Goal: Information Seeking & Learning: Understand process/instructions

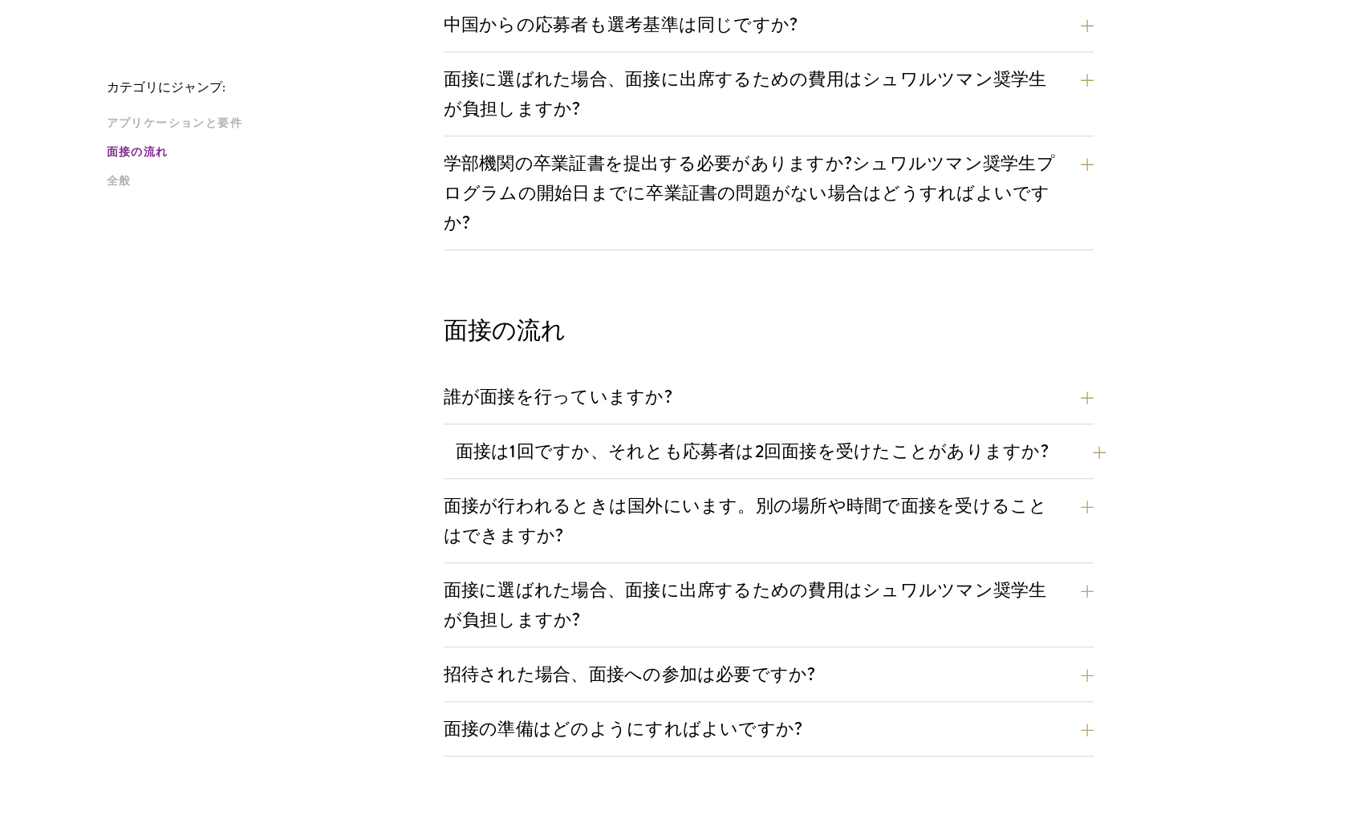
scroll to position [1605, 0]
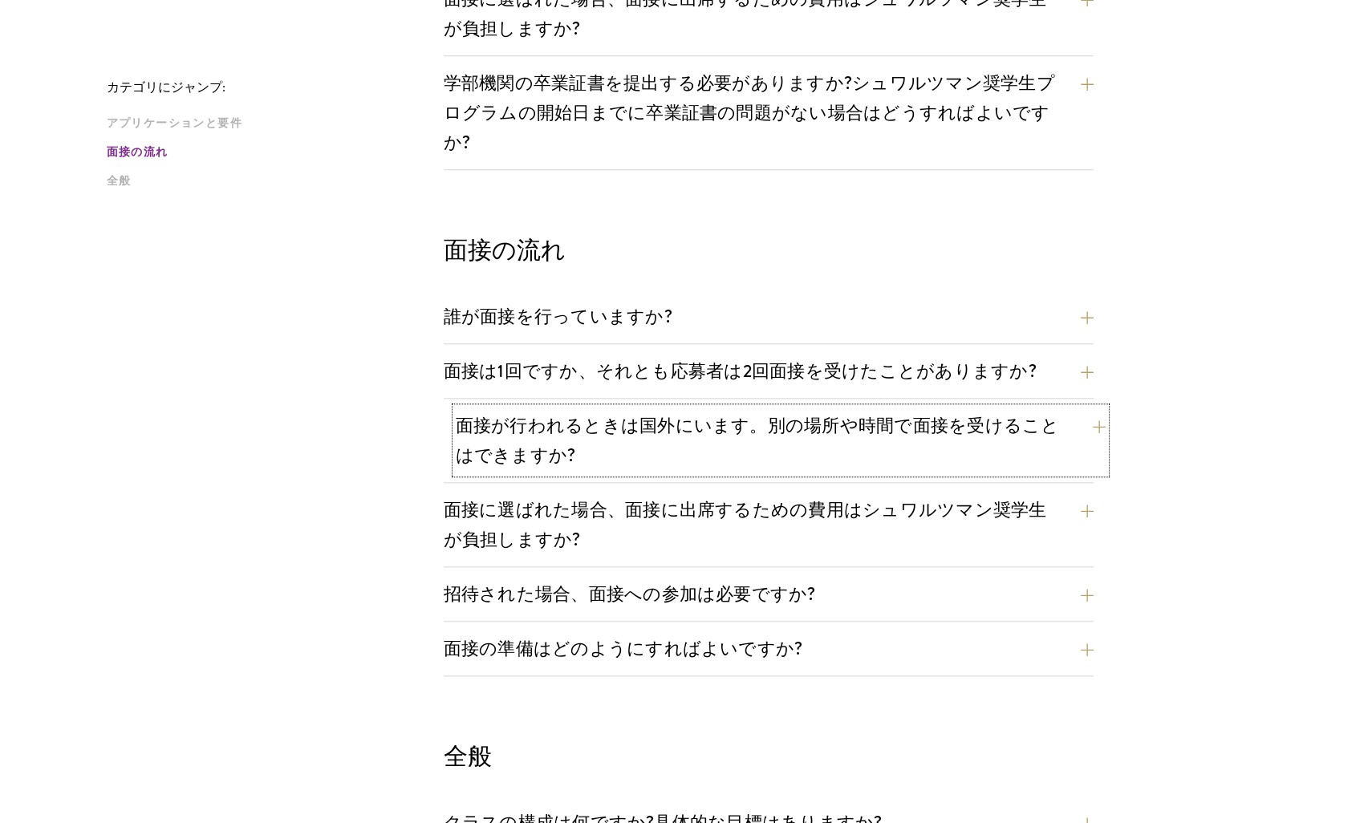
click at [526, 408] on button "面接が行われるときは国外にいます。別の場所や時間で面接を受けることはできますか?" at bounding box center [781, 441] width 650 height 66
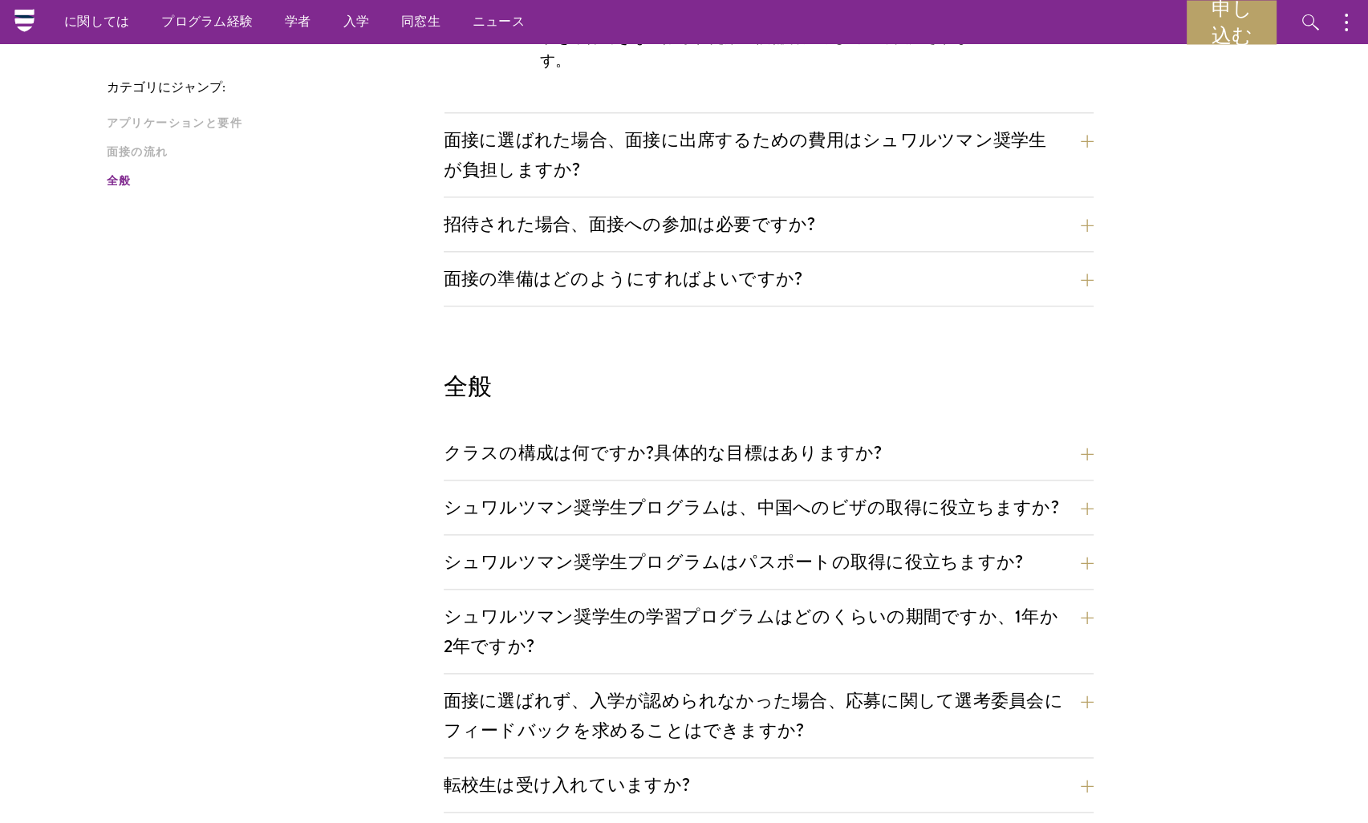
scroll to position [1765, 0]
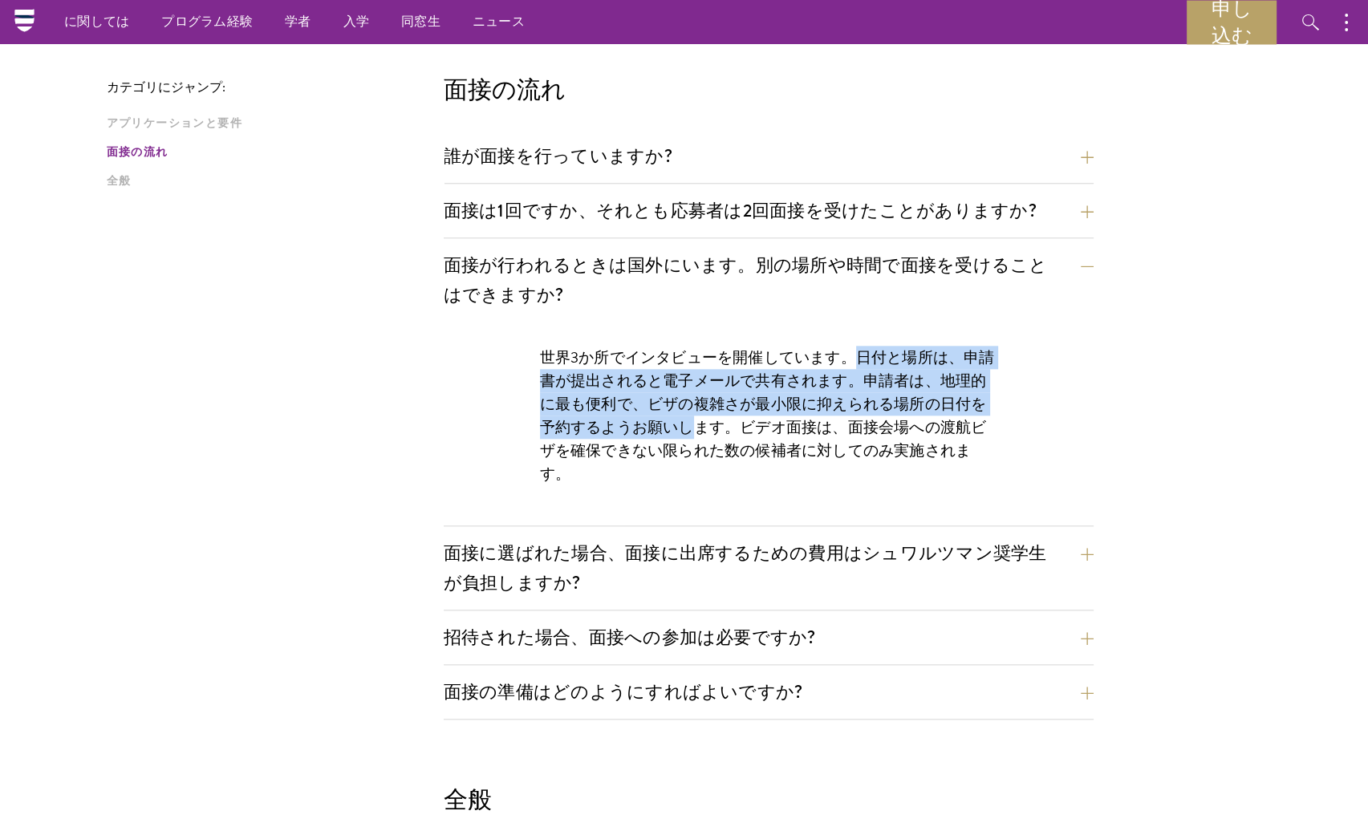
drag, startPoint x: 920, startPoint y: 339, endPoint x: 689, endPoint y: 385, distance: 235.6
click at [689, 385] on p "世界3か所でインタビューを開催しています。日付と場所は、申請書が提出されると電子メールで共有されます。申請者は、地理的に最も便利で、ビザの複雑さが最小限に抑え…" at bounding box center [768, 416] width 457 height 140
drag, startPoint x: 689, startPoint y: 385, endPoint x: 688, endPoint y: 415, distance: 29.7
click at [688, 415] on p "世界3か所でインタビューを開催しています。日付と場所は、申請書が提出されると電子メールで共有されます。申請者は、地理的に最も便利で、ビザの複雑さが最小限に抑え…" at bounding box center [768, 416] width 457 height 140
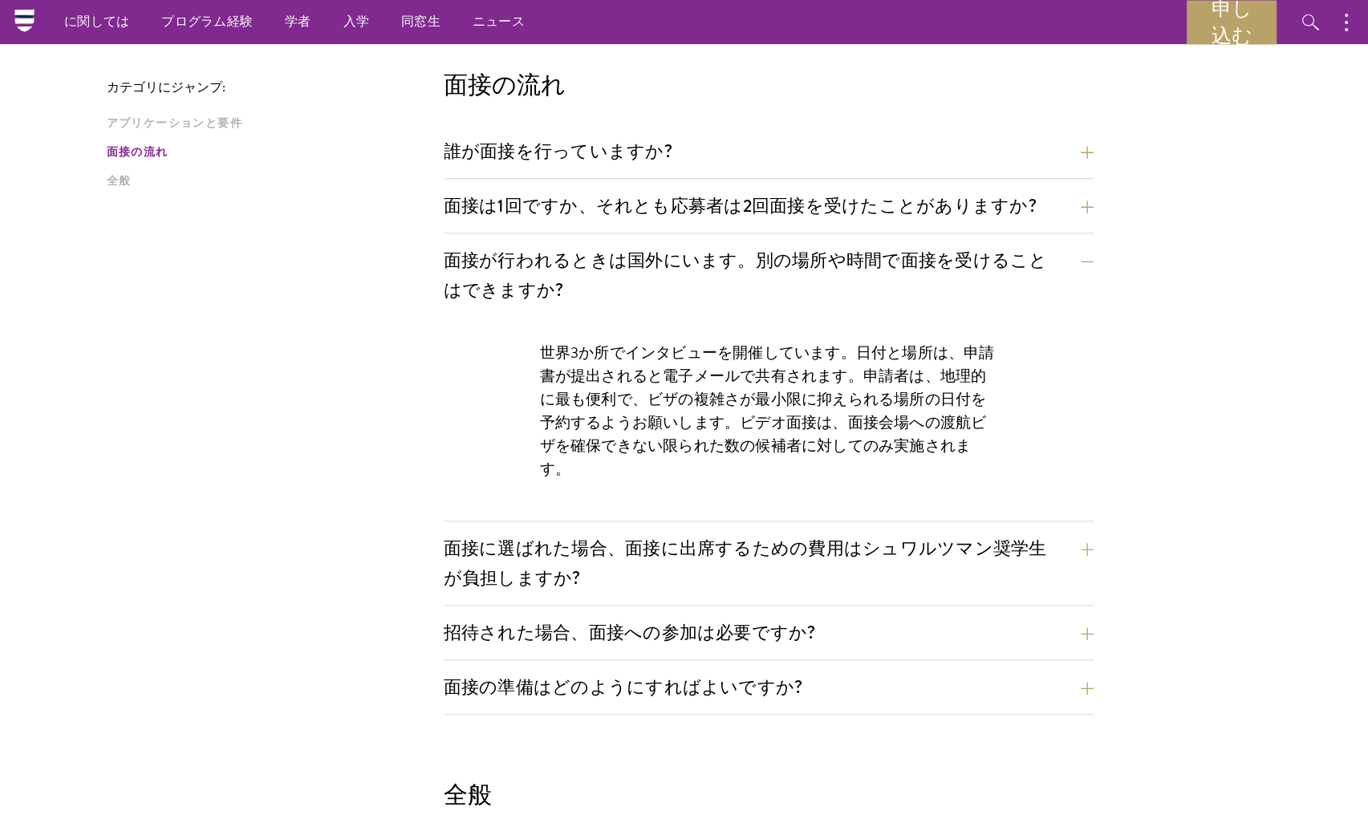
scroll to position [2086, 0]
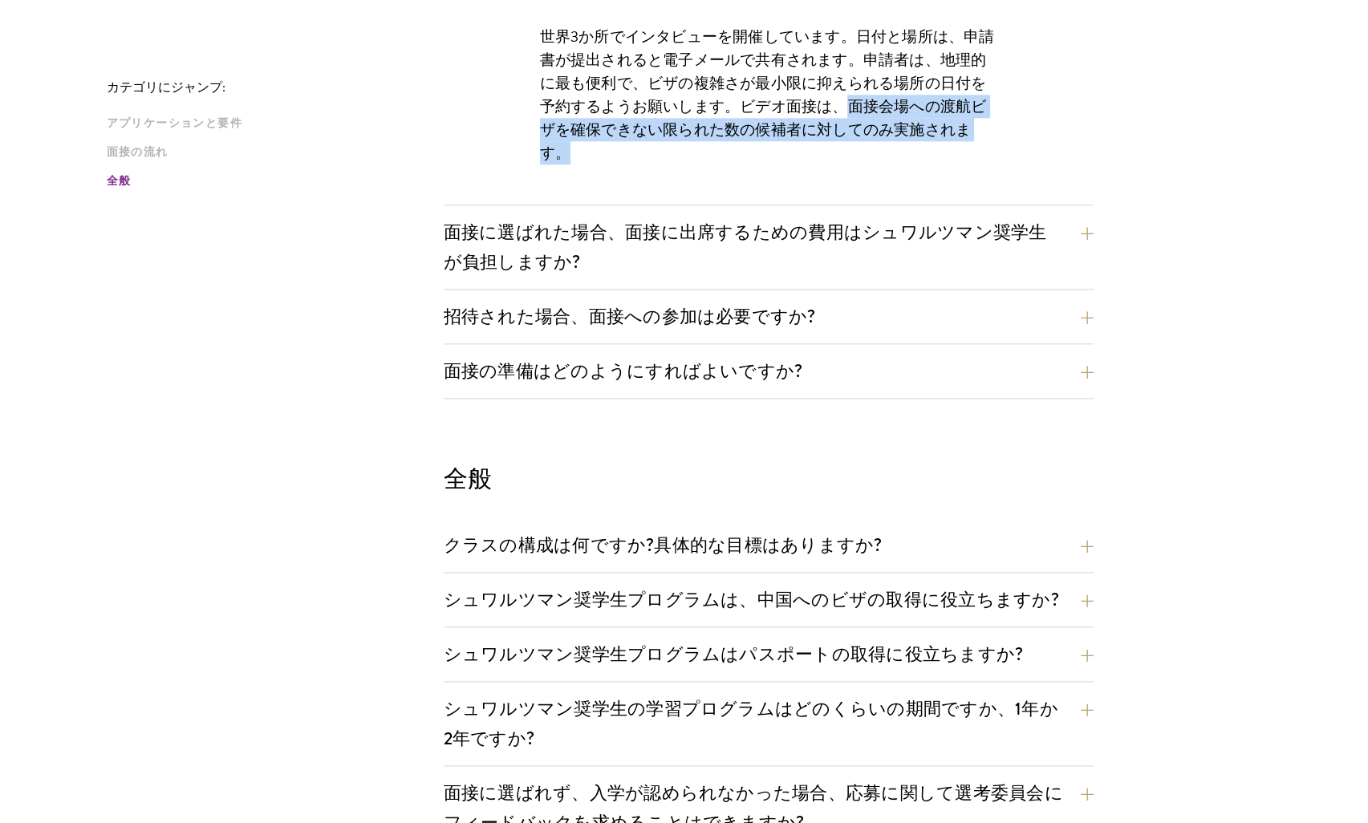
drag, startPoint x: 850, startPoint y: 69, endPoint x: 870, endPoint y: 109, distance: 44.9
click at [870, 109] on p "世界3か所でインタビューを開催しています。日付と場所は、申請書が提出されると電子メールで共有されます。申請者は、地理的に最も便利で、ビザの複雑さが最小限に抑え…" at bounding box center [768, 95] width 457 height 140
drag, startPoint x: 870, startPoint y: 109, endPoint x: 798, endPoint y: 169, distance: 92.9
click at [832, 132] on div "世界3か所でインタビューを開催しています。日付と場所は、申請書が提出されると電子メールで共有されます。申請者は、地理的に最も便利で、ビザの複雑さが最小限に抑え…" at bounding box center [769, 103] width 554 height 204
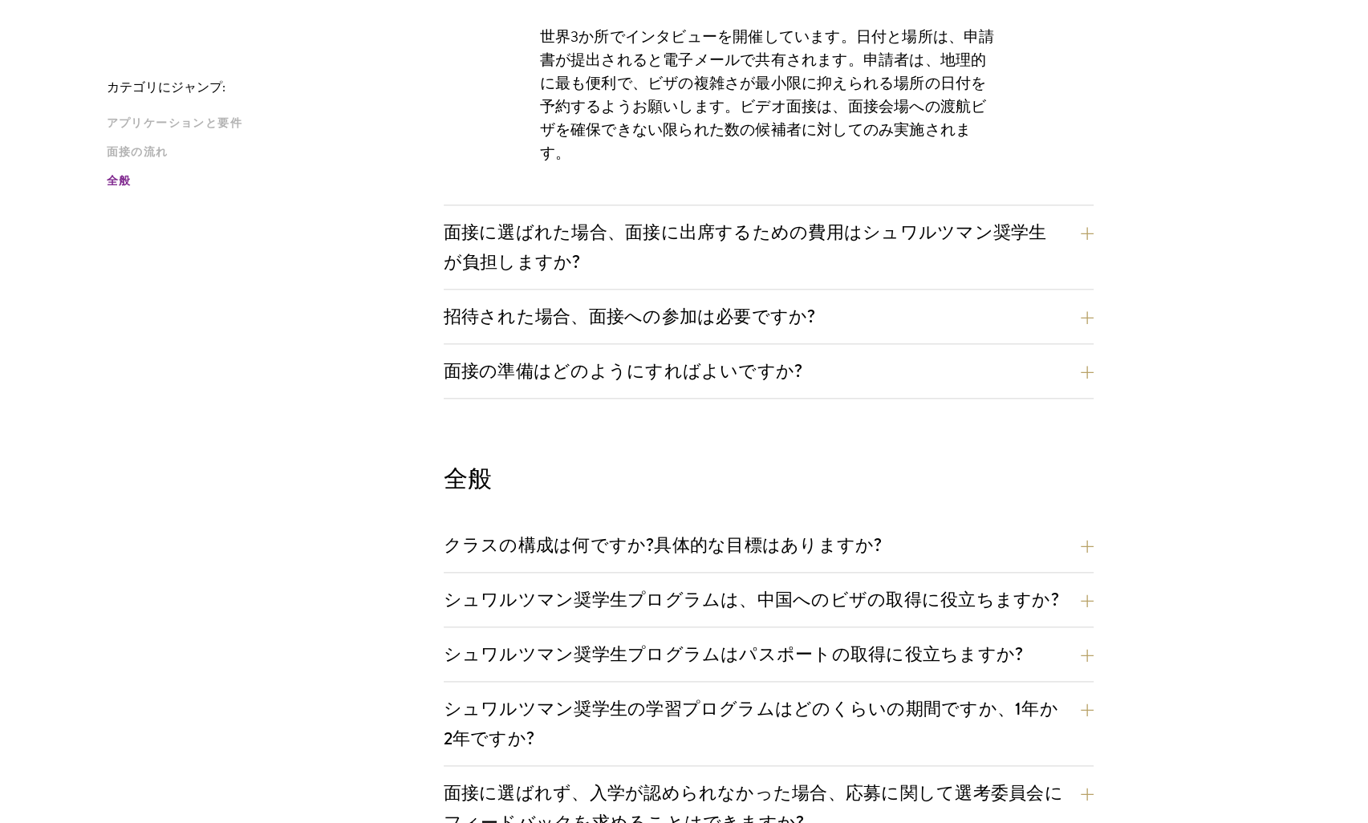
click at [825, 56] on p "世界3か所でインタビューを開催しています。日付と場所は、申請書が提出されると電子メールで共有されます。申請者は、地理的に最も便利で、ビザの複雑さが最小限に抑え…" at bounding box center [768, 95] width 457 height 140
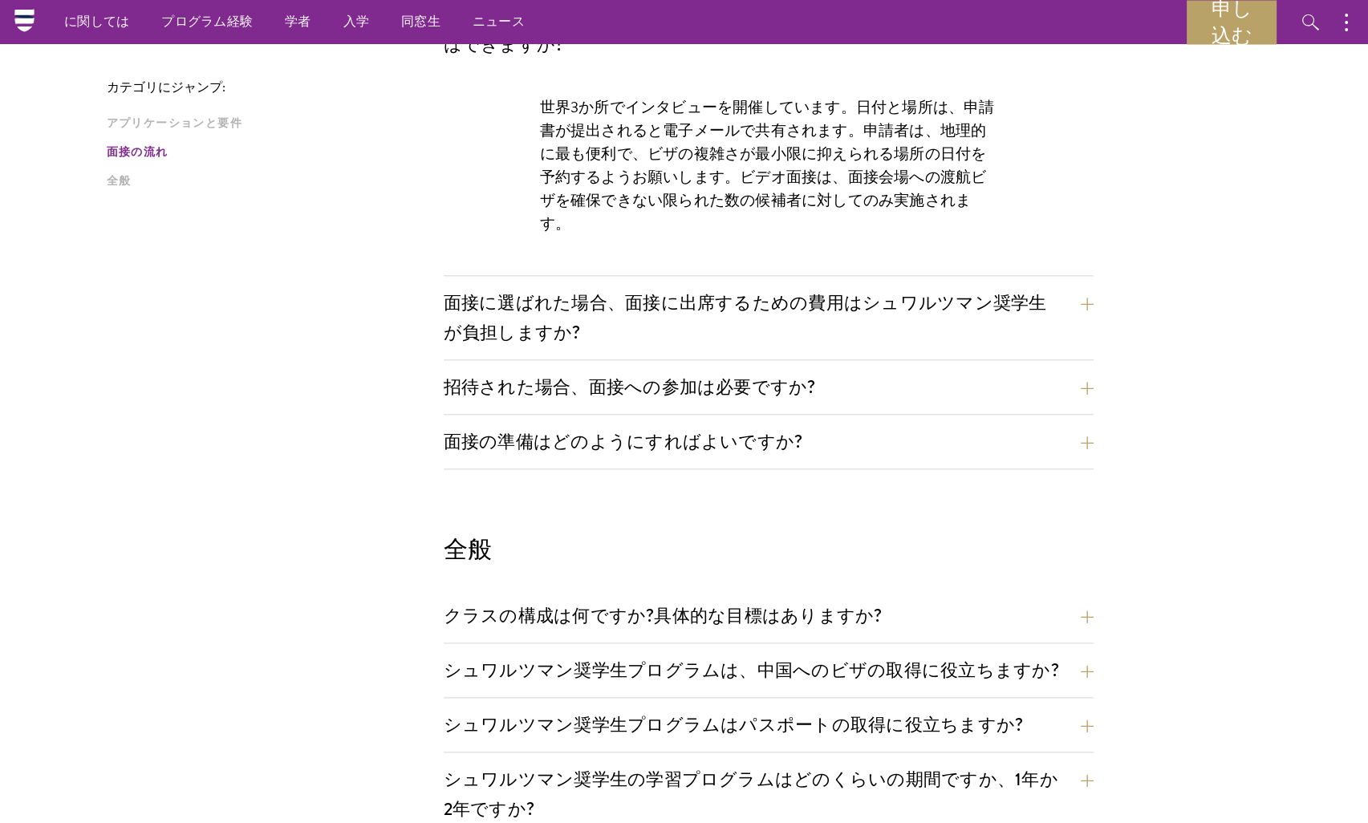
scroll to position [1926, 0]
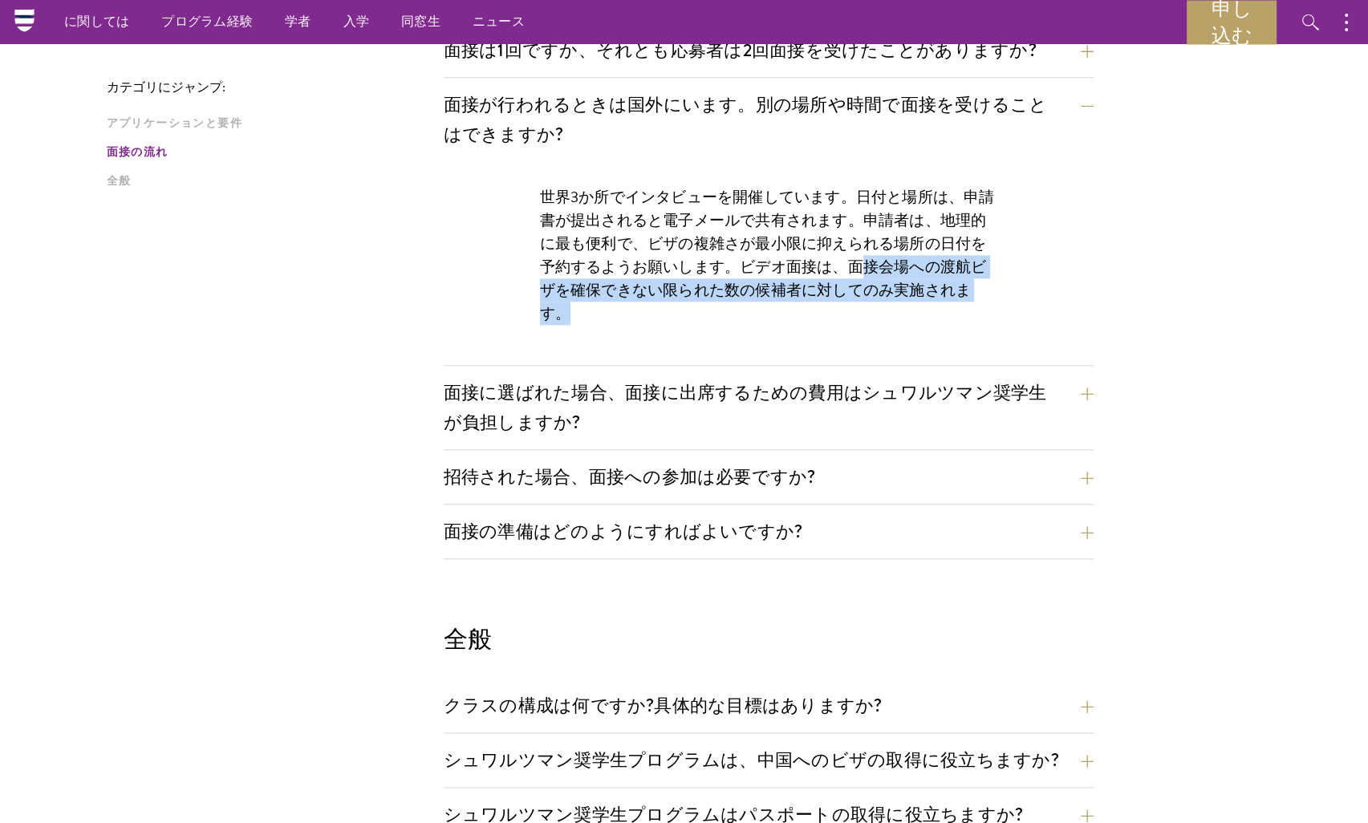
drag, startPoint x: 859, startPoint y: 231, endPoint x: 658, endPoint y: 273, distance: 205.7
click at [658, 272] on p "世界3か所でインタビューを開催しています。日付と場所は、申請書が提出されると電子メールで共有されます。申請者は、地理的に最も便利で、ビザの複雑さが最小限に抑え…" at bounding box center [768, 255] width 457 height 140
drag, startPoint x: 658, startPoint y: 273, endPoint x: 602, endPoint y: 319, distance: 72.4
click at [602, 319] on div "世界3か所でインタビューを開催しています。日付と場所は、申請書が提出されると電子メールで共有されます。申請者は、地理的に最も便利で、ビザの複雑さが最小限に抑え…" at bounding box center [769, 263] width 554 height 204
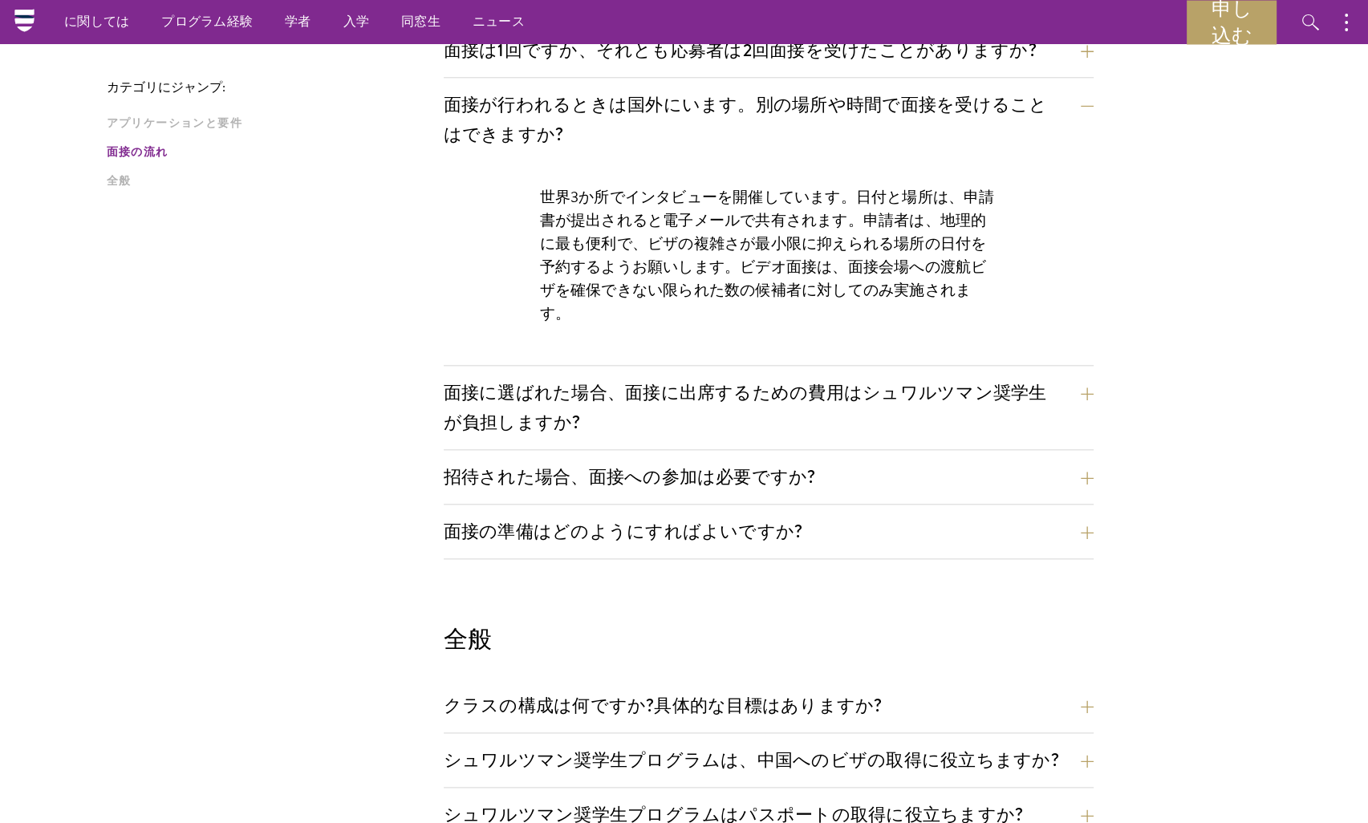
click at [592, 204] on p "世界3か所でインタビューを開催しています。日付と場所は、申請書が提出されると電子メールで共有されます。申請者は、地理的に最も便利で、ビザの複雑さが最小限に抑え…" at bounding box center [768, 255] width 457 height 140
click at [552, 392] on button "面接に選ばれた場合、面接に出席するための費用はシュワルツマン奨学生が負担しますか?" at bounding box center [781, 408] width 650 height 66
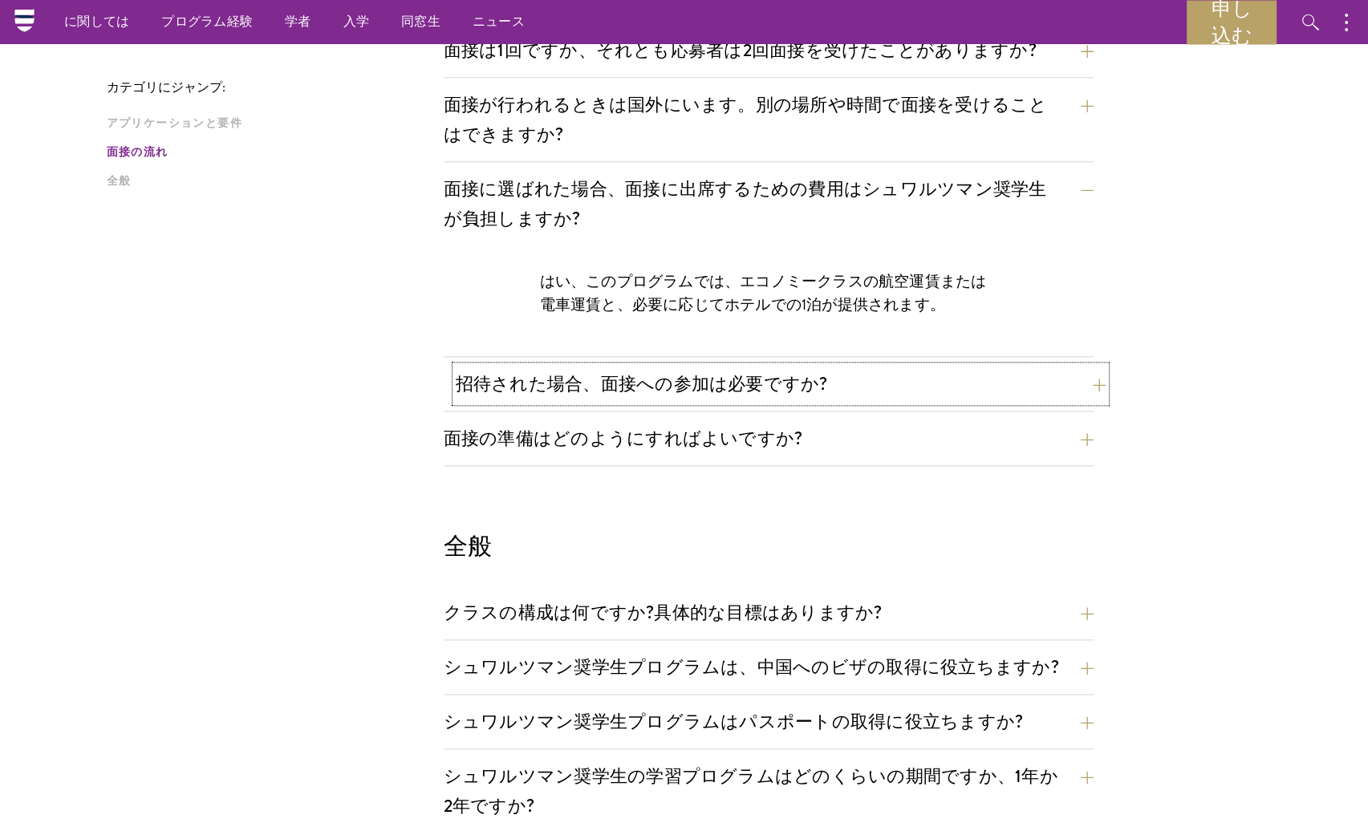
click at [567, 366] on button "招待された場合、面接への参加は必要ですか?" at bounding box center [781, 384] width 650 height 36
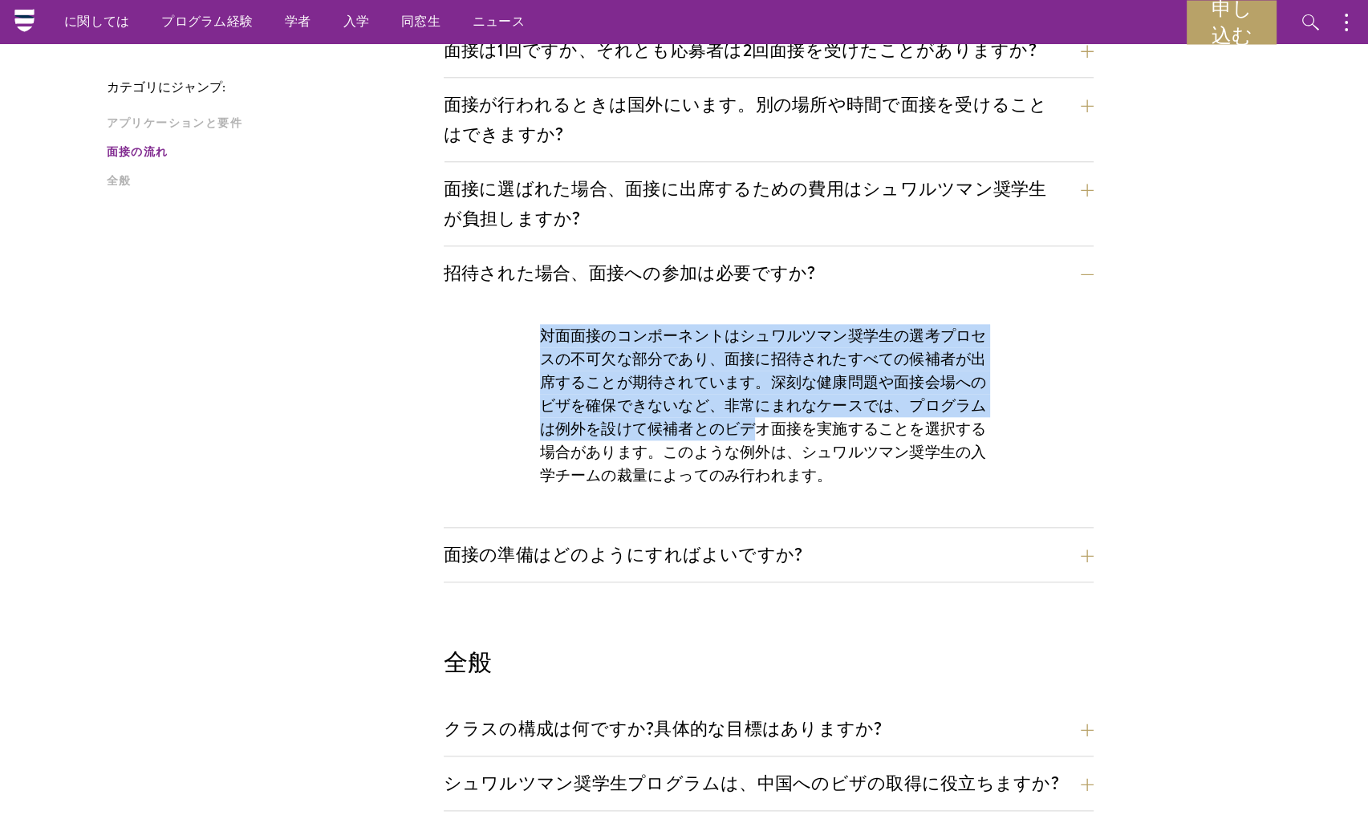
drag, startPoint x: 546, startPoint y: 303, endPoint x: 751, endPoint y: 392, distance: 222.9
click at [751, 392] on p "対面面接のコンポーネントはシュワルツマン奨学生の選考プロセスの不可欠な部分であり、面接に招待されたすべての候補者が出席することが期待されています。深刻な健康問…" at bounding box center [768, 405] width 457 height 163
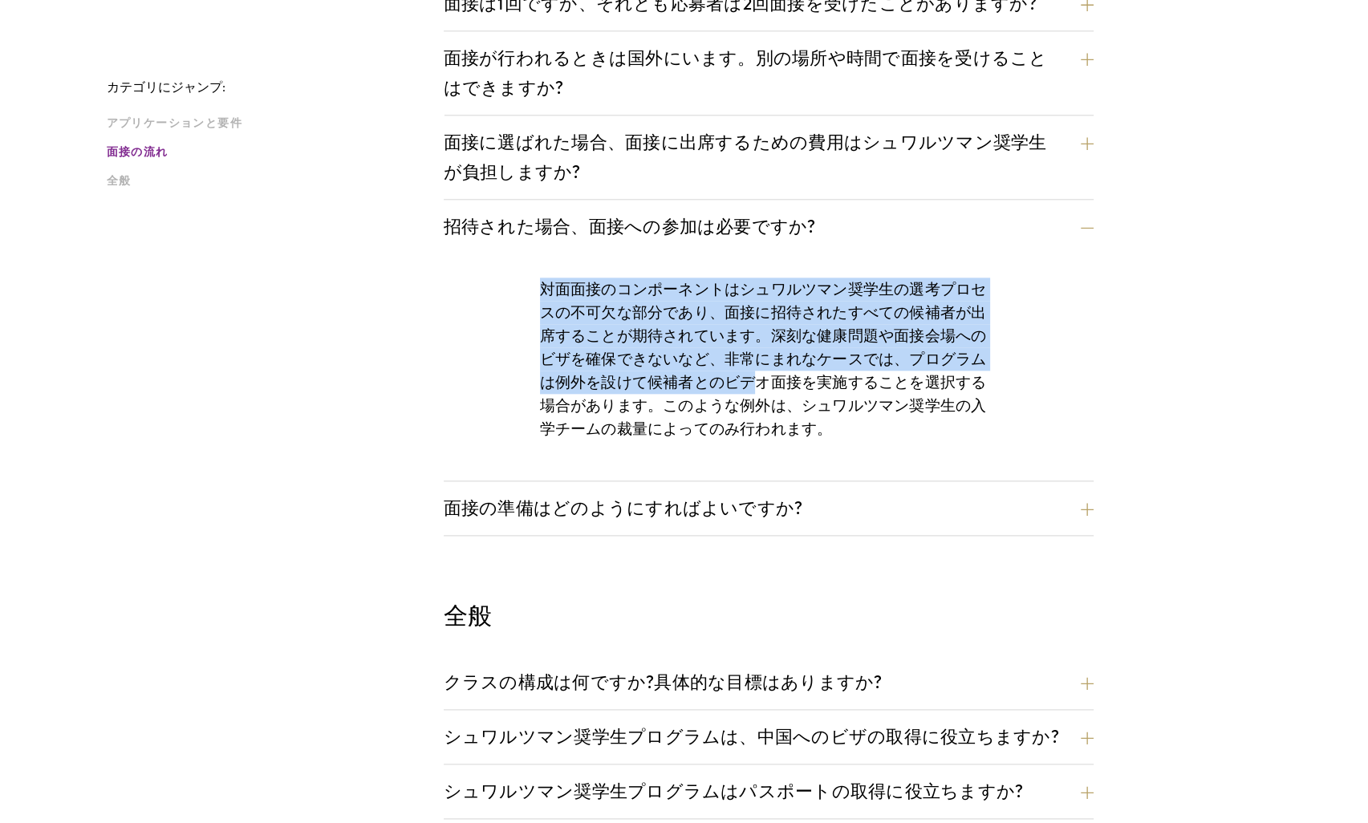
scroll to position [2167, 0]
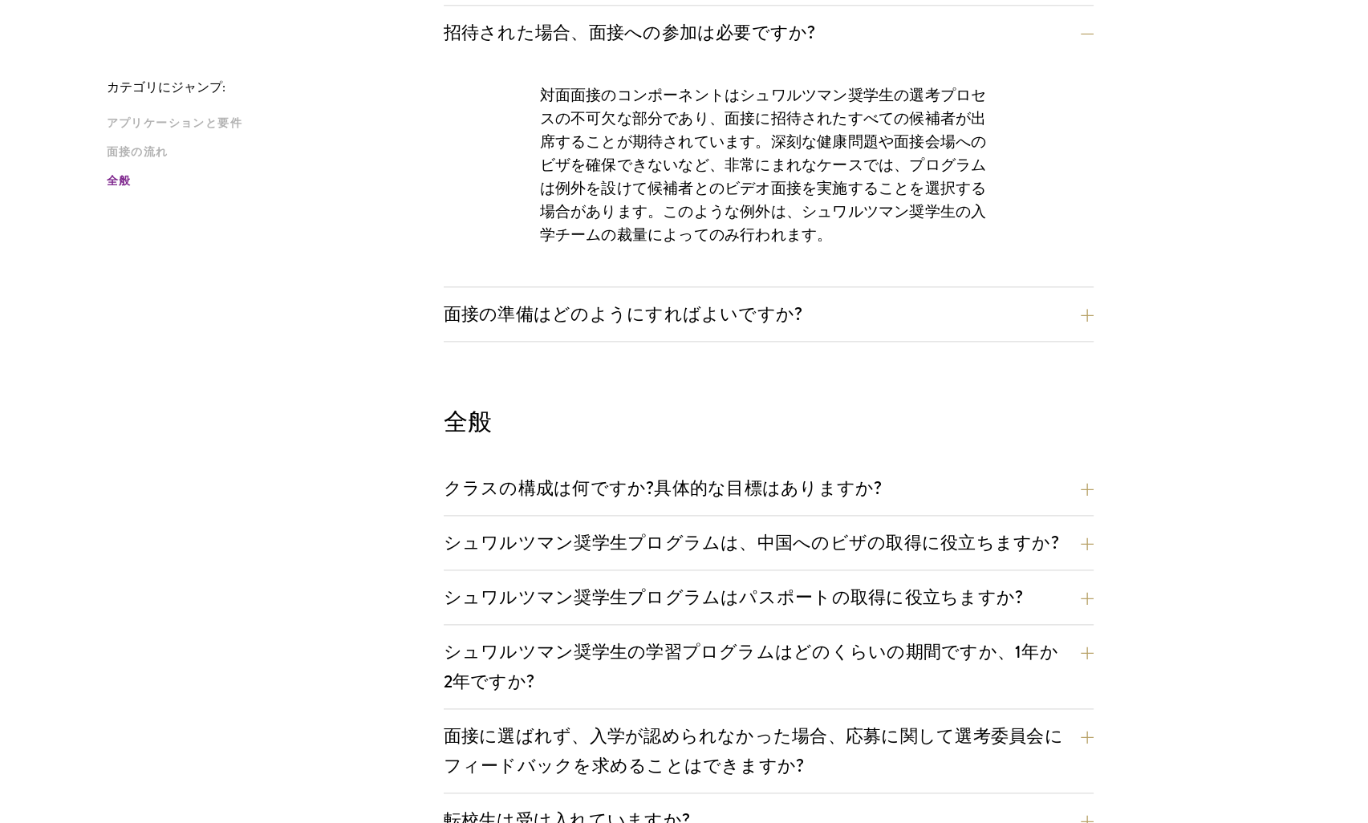
click at [769, 205] on p "対面面接のコンポーネントはシュワルツマン奨学生の選考プロセスの不可欠な部分であり、面接に招待されたすべての候補者が出席することが期待されています。深刻な健康問…" at bounding box center [768, 164] width 457 height 163
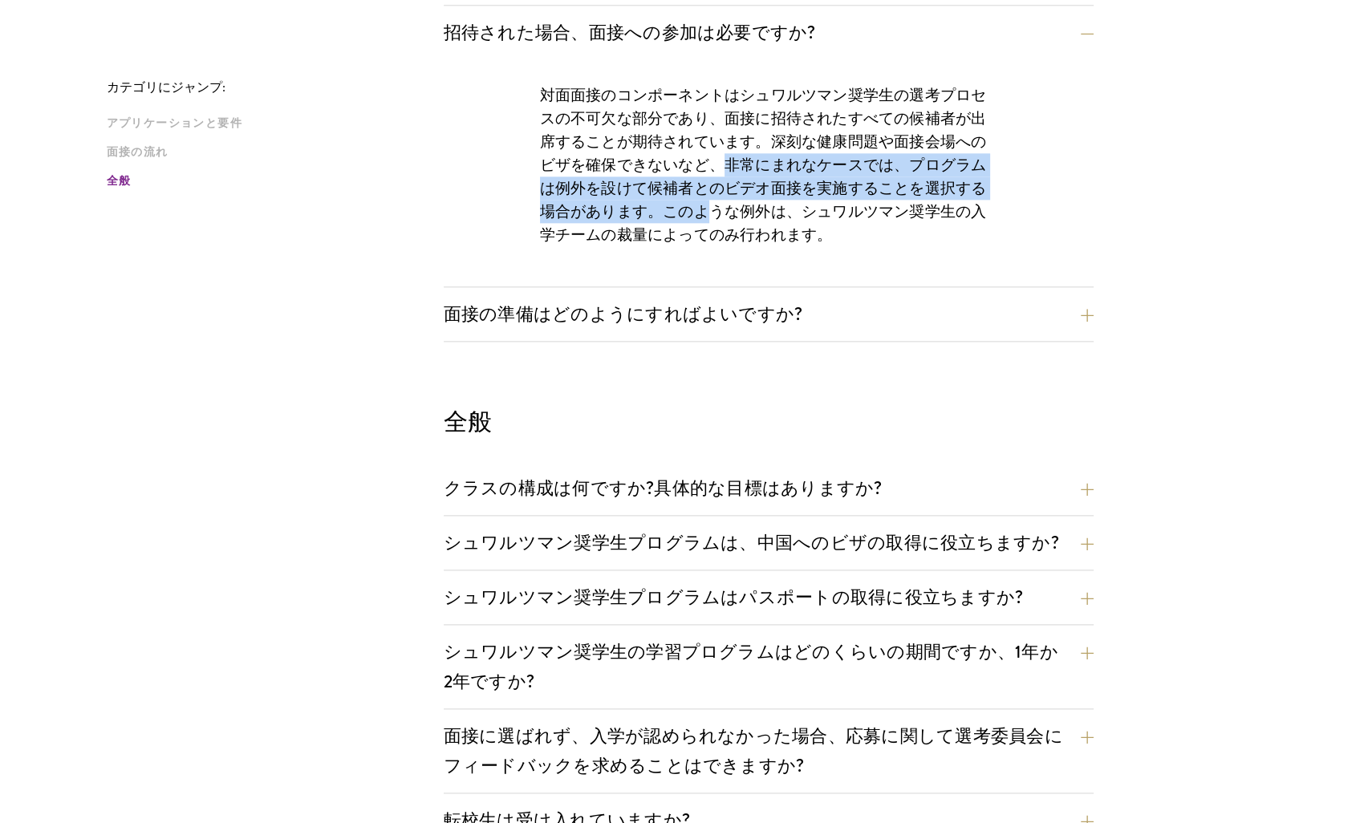
drag, startPoint x: 732, startPoint y: 135, endPoint x: 701, endPoint y: 188, distance: 61.5
click at [701, 185] on p "対面面接のコンポーネントはシュワルツマン奨学生の選考プロセスの不可欠な部分であり、面接に招待されたすべての候補者が出席することが期待されています。深刻な健康問…" at bounding box center [768, 164] width 457 height 163
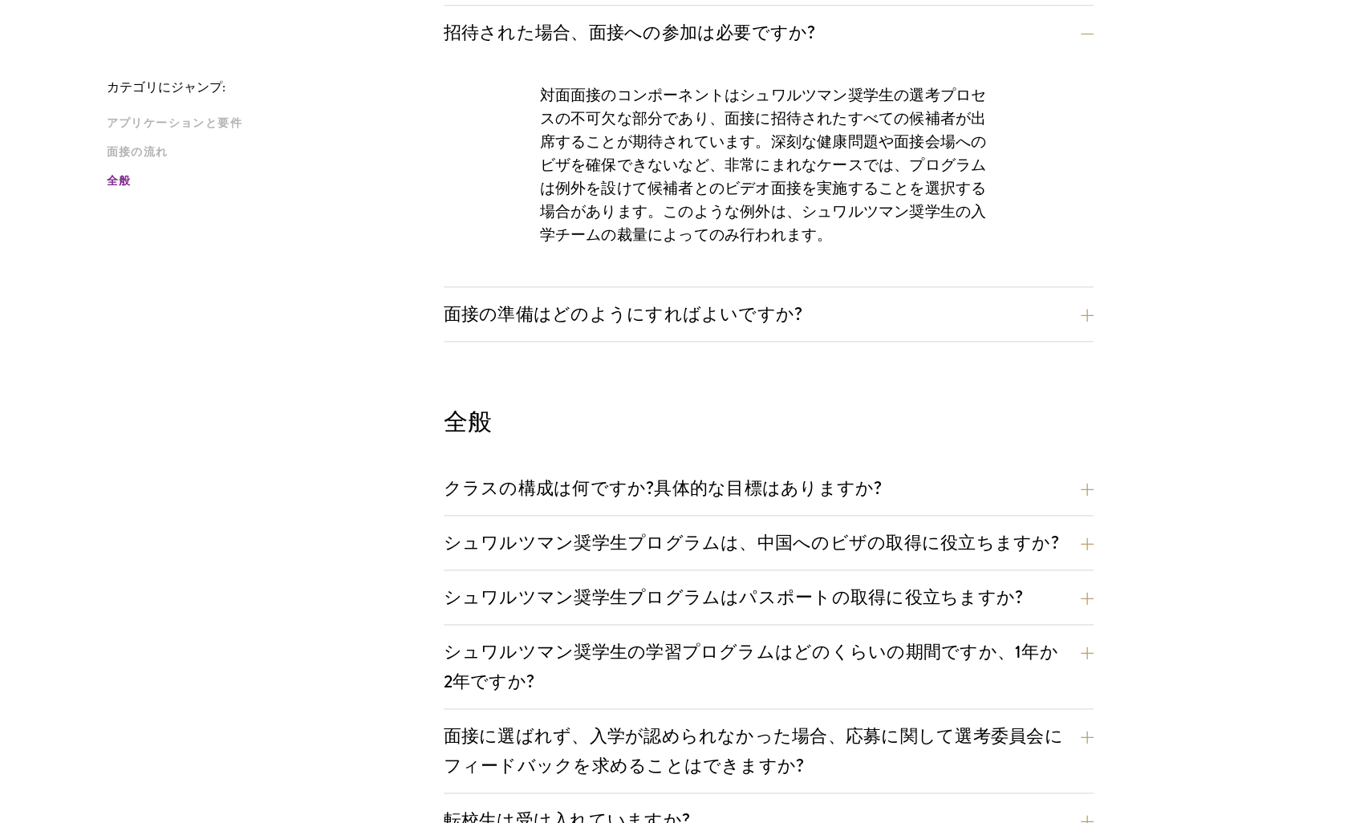
drag, startPoint x: 701, startPoint y: 188, endPoint x: 664, endPoint y: 235, distance: 59.5
click at [689, 211] on p "対面面接のコンポーネントはシュワルツマン奨学生の選考プロセスの不可欠な部分であり、面接に招待されたすべての候補者が出席することが期待されています。深刻な健康問…" at bounding box center [768, 164] width 457 height 163
click at [620, 296] on button "面接の準備はどのようにすればよいですか?" at bounding box center [781, 314] width 650 height 36
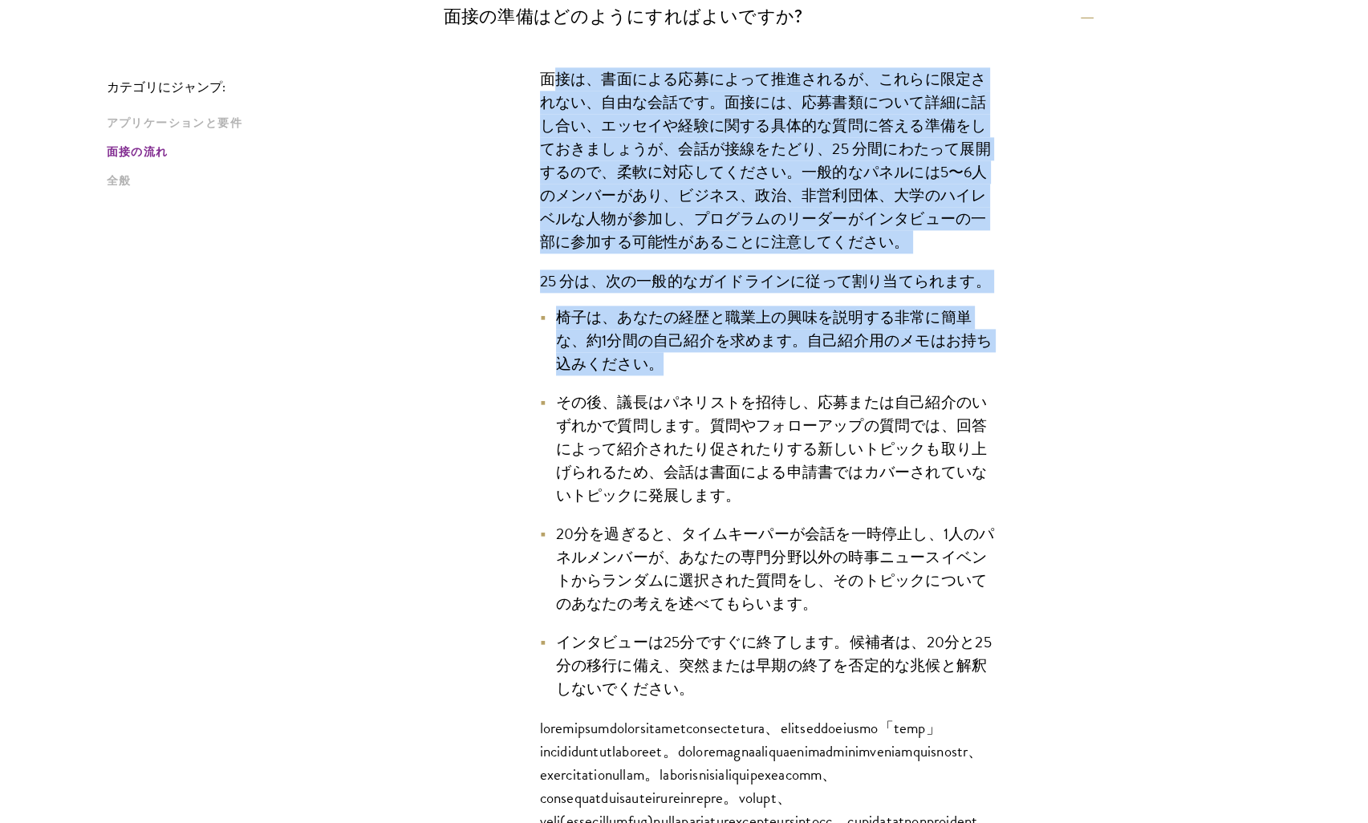
scroll to position [2247, 0]
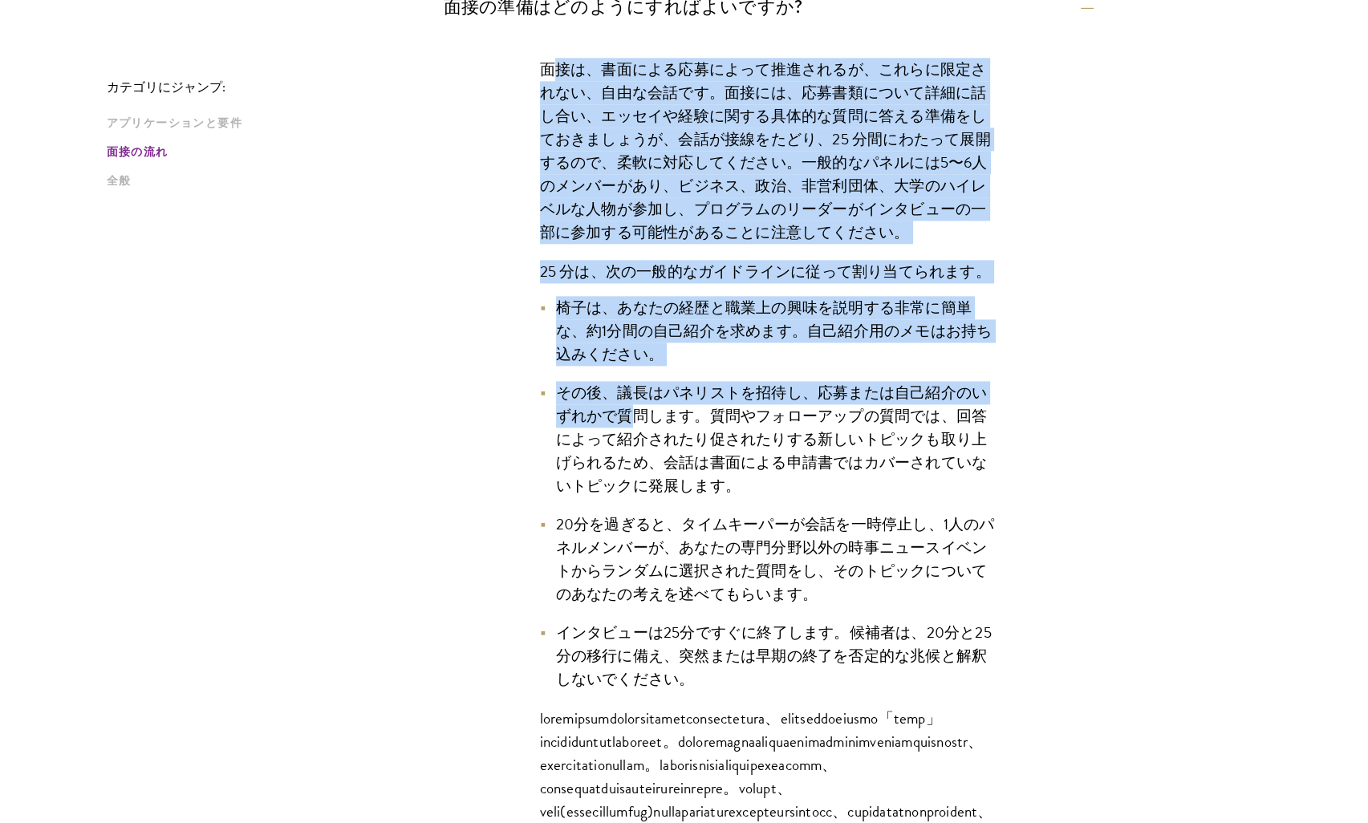
drag, startPoint x: 553, startPoint y: 120, endPoint x: 640, endPoint y: 372, distance: 266.7
click at [640, 372] on div "面接は、書面による応募によって推進されるが、これらに限定されない、自由な会話です。面接には、応募書類について詳細に話し合い、エッセイや経験に関する具体的な質問…" at bounding box center [769, 472] width 554 height 876
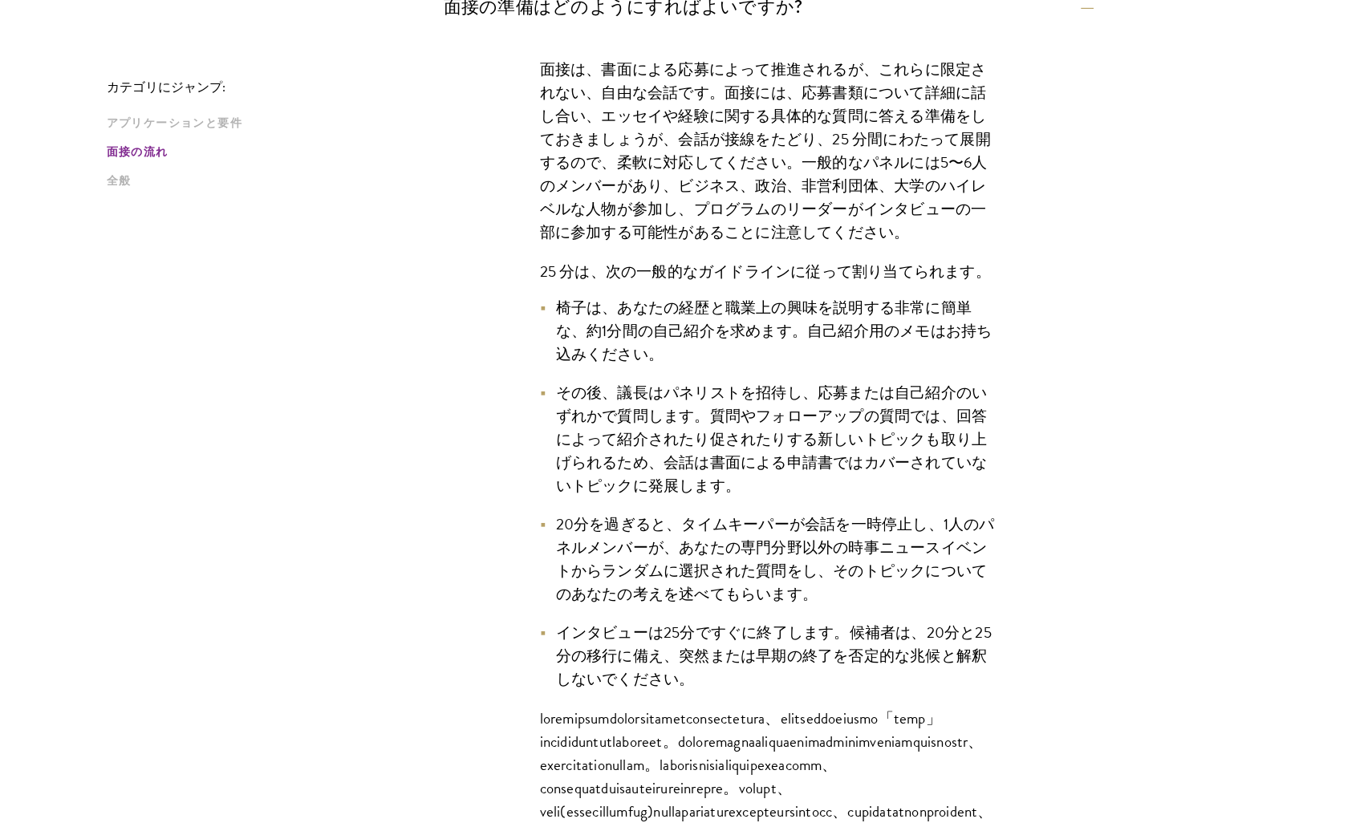
drag, startPoint x: 640, startPoint y: 372, endPoint x: 611, endPoint y: 352, distance: 35.8
click at [620, 400] on li "その後、議長はパネリストを招待し、応募または自己紹介のいずれかで質問します。質問やフォローアップの質問では、回答によって紹介されたり促されたりする新しいトピッ…" at bounding box center [768, 439] width 457 height 116
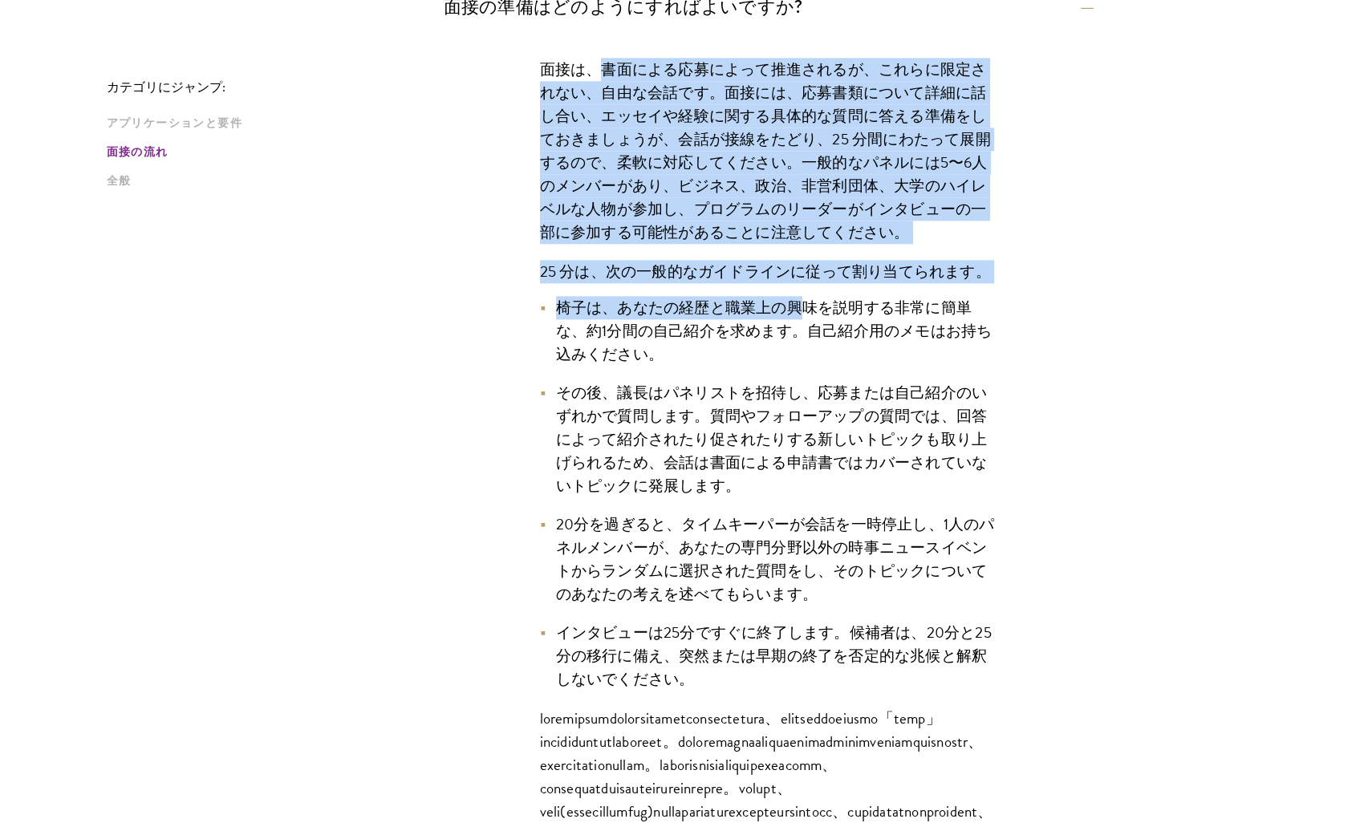
drag, startPoint x: 603, startPoint y: 32, endPoint x: 808, endPoint y: 250, distance: 299.2
click at [808, 250] on div "面接は、書面による応募によって推進されるが、これらに限定されない、自由な会話です。面接には、応募書類について詳細に話し合い、エッセイや経験に関する具体的な質問…" at bounding box center [769, 472] width 554 height 876
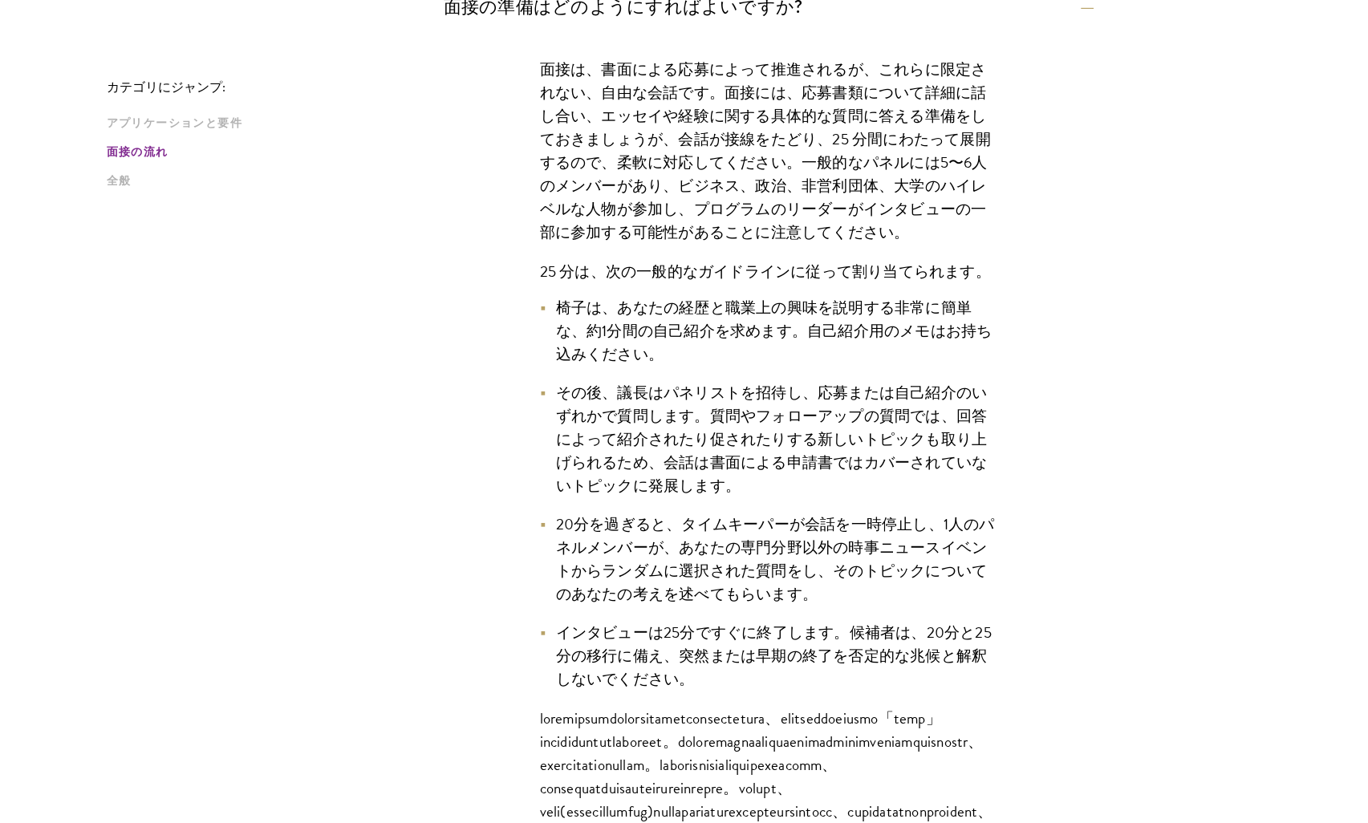
drag, startPoint x: 808, startPoint y: 250, endPoint x: 704, endPoint y: 316, distance: 123.3
click at [720, 309] on li "椅子は、あなたの経歴と職業上の興味を説明する非常に簡単な、約1分間の自己紹介を求めます。自己紹介用のメモはお持ち込みください。" at bounding box center [768, 331] width 457 height 70
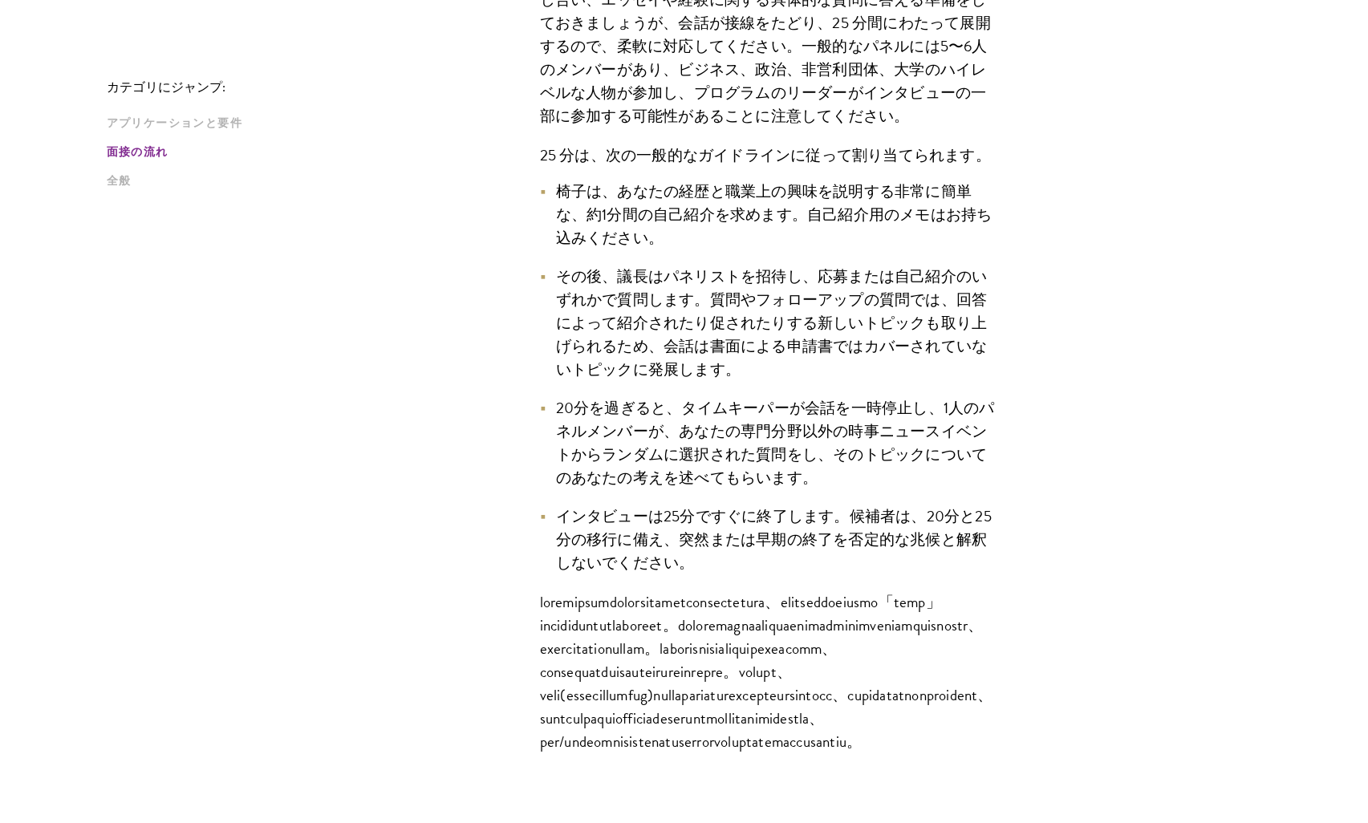
scroll to position [2407, 0]
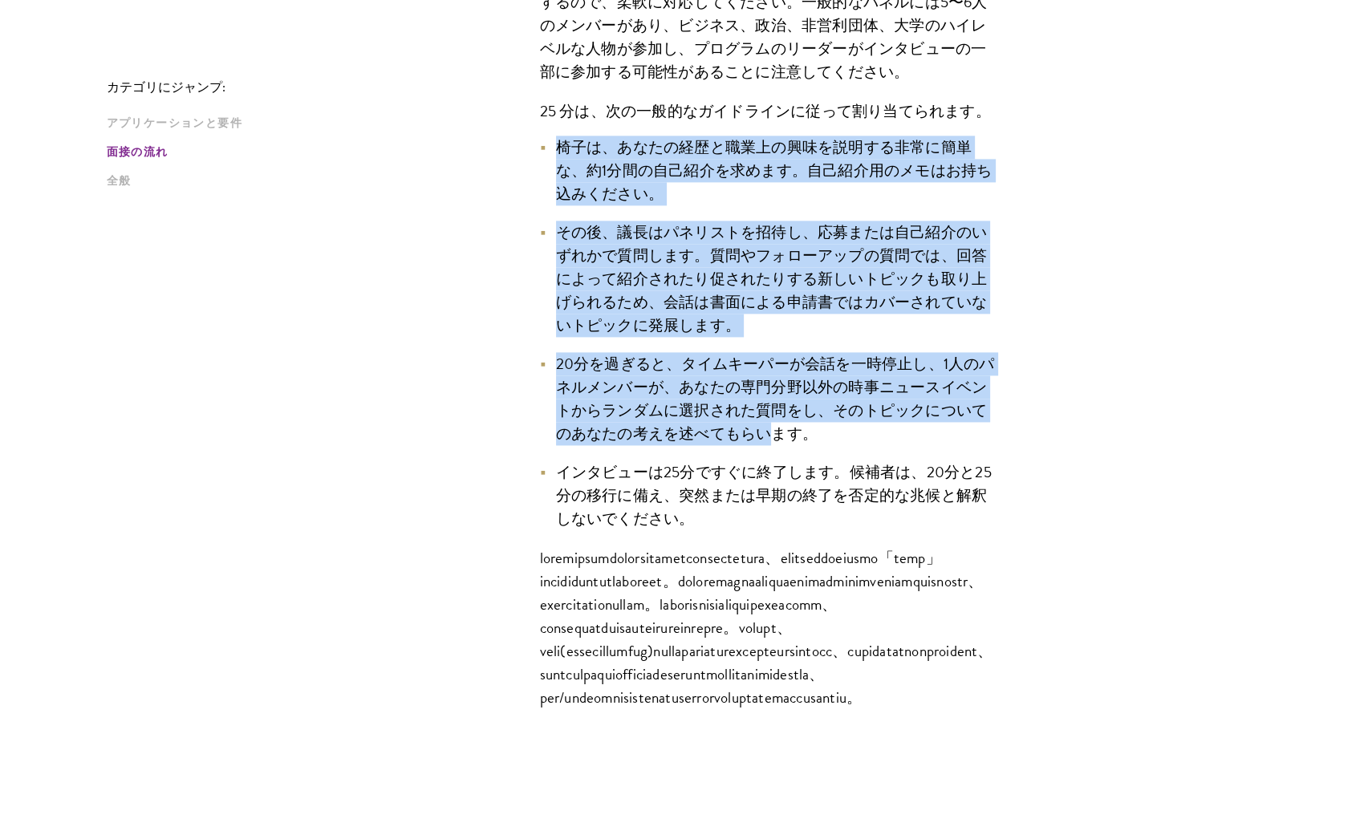
drag, startPoint x: 557, startPoint y: 111, endPoint x: 760, endPoint y: 409, distance: 361.0
click at [760, 409] on ul "椅子は、あなたの経歴と職業上の興味を説明する非常に簡単な、約1分間の自己紹介を求めます。自己紹介用のメモはお持ち込みください。 その後、議長はパネリストを招待…" at bounding box center [768, 334] width 457 height 396
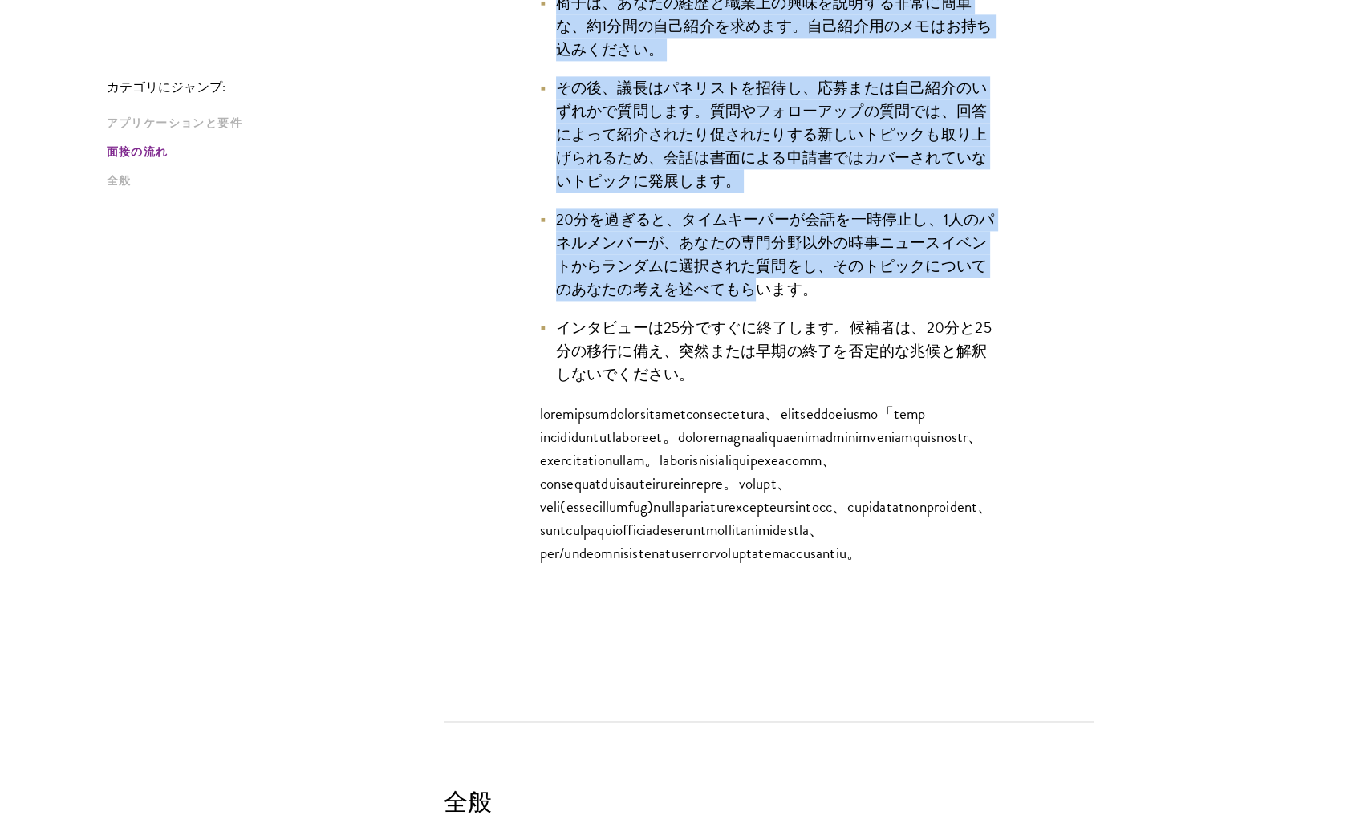
scroll to position [2648, 0]
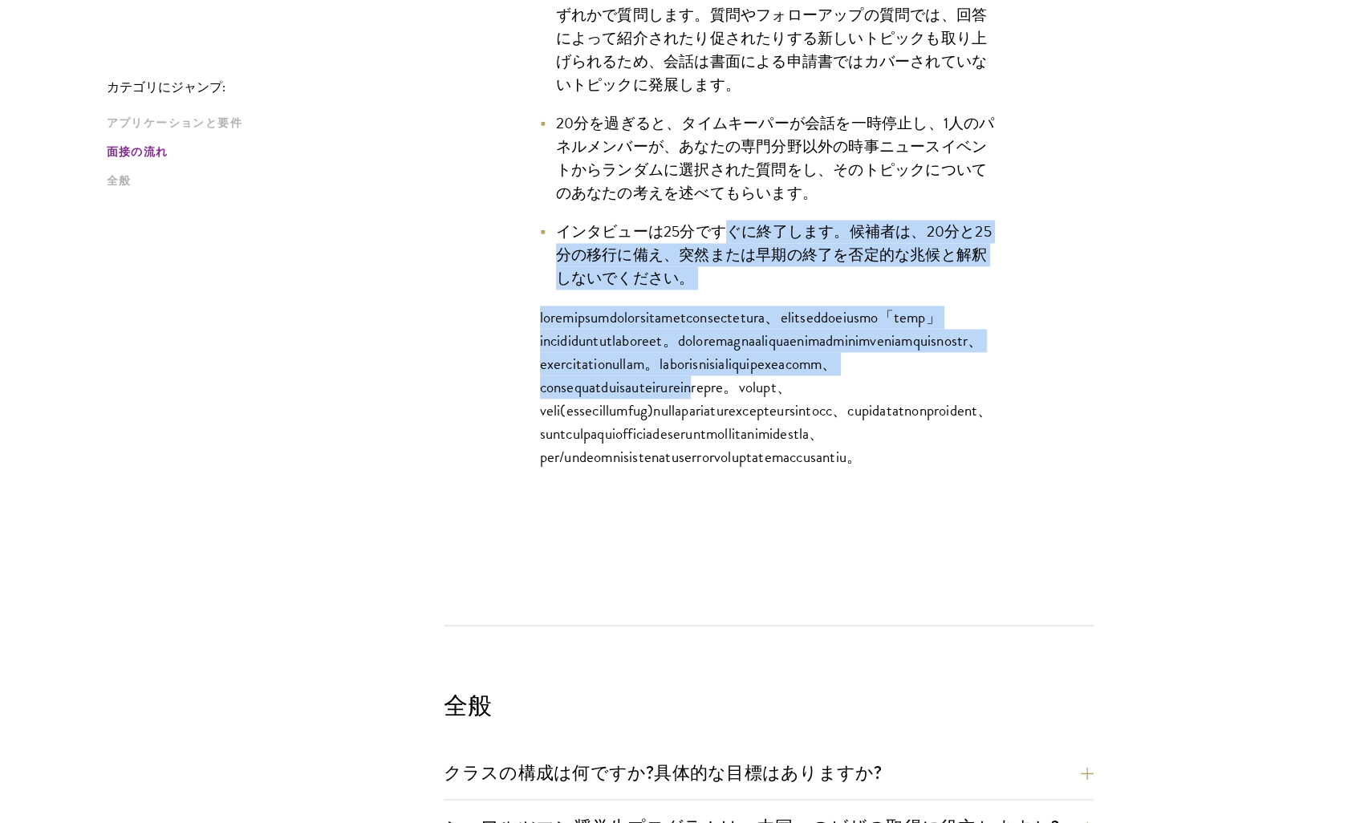
drag, startPoint x: 729, startPoint y: 206, endPoint x: 790, endPoint y: 420, distance: 222.0
click at [790, 420] on div "面接は、書面による応募によって推進されるが、これらに限定されない、自由な会話です。面接には、応募書類について詳細に話し合い、エッセイや経験に関する具体的な質問…" at bounding box center [769, 70] width 554 height 876
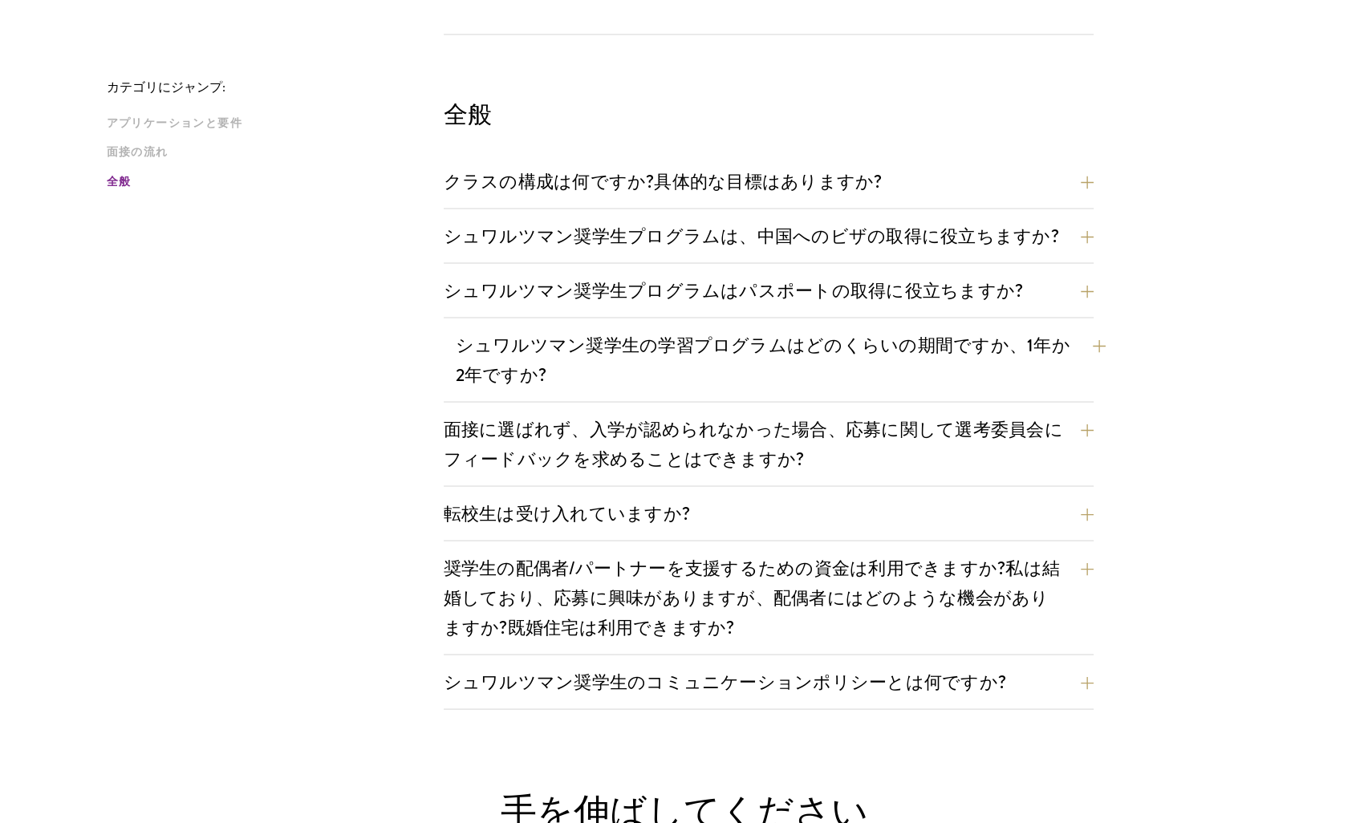
scroll to position [3290, 0]
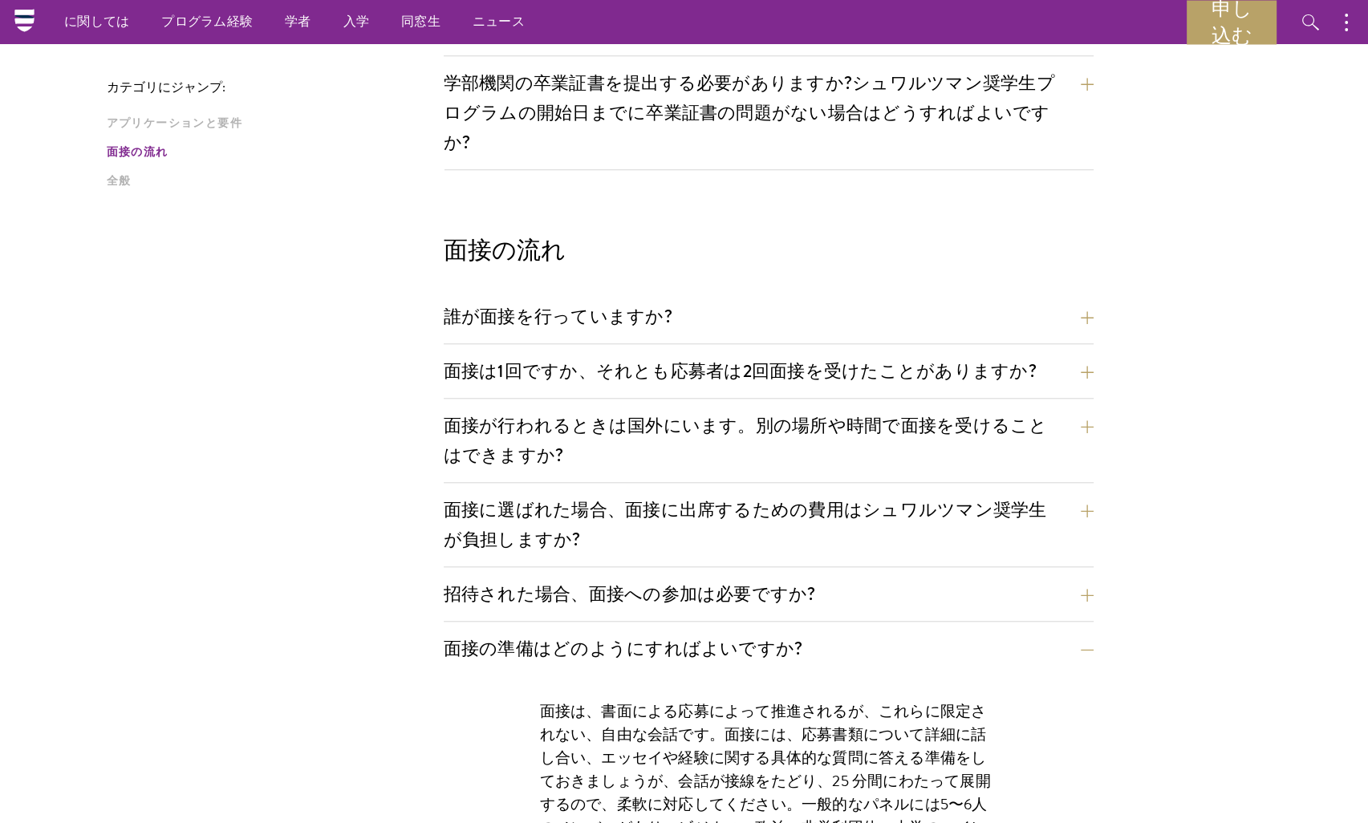
scroll to position [1605, 0]
click at [609, 353] on button "面接は1回ですか、それとも応募者は2回面接を受けたことがありますか?" at bounding box center [781, 371] width 650 height 36
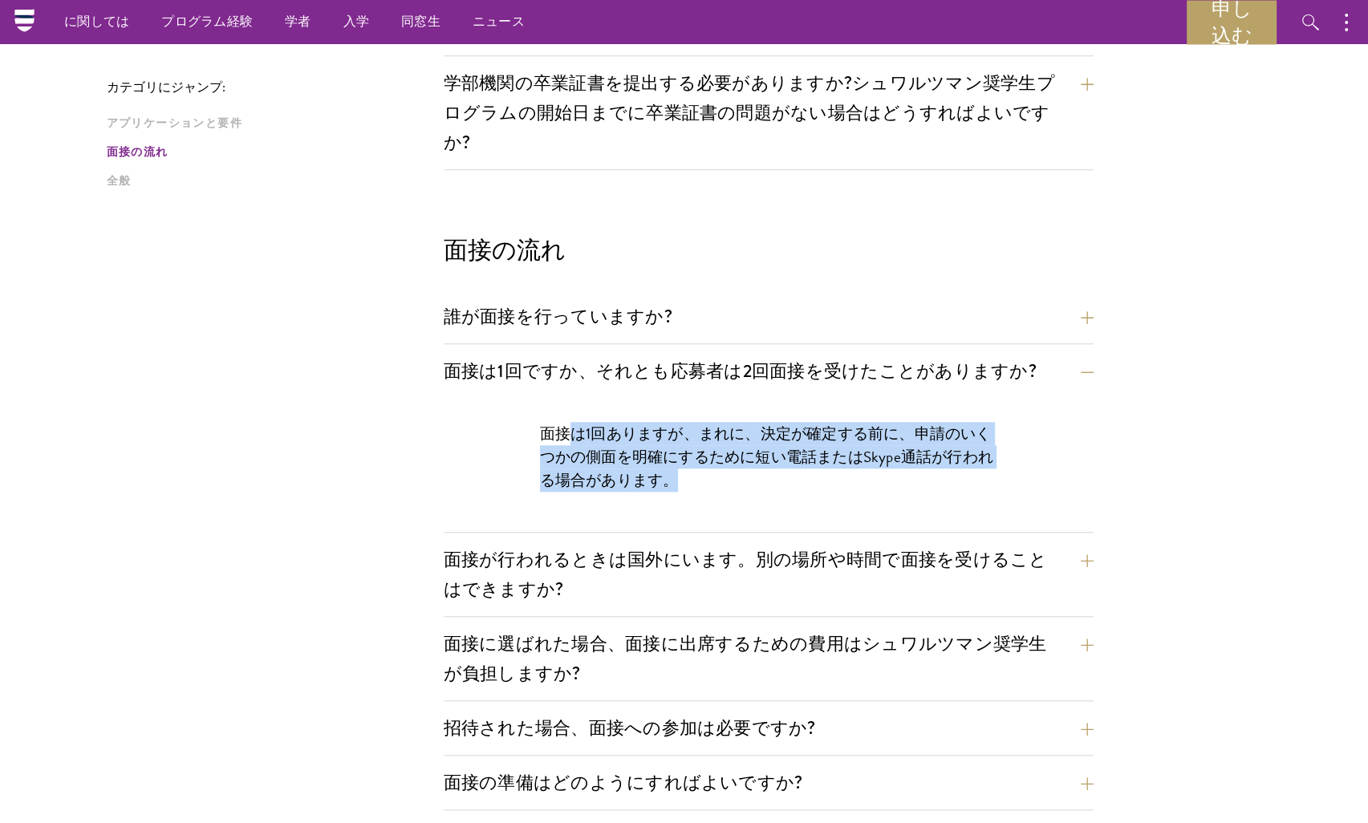
drag, startPoint x: 572, startPoint y: 396, endPoint x: 686, endPoint y: 441, distance: 122.8
click at [686, 441] on p "面接は1回ありますが、まれに、決定が確定する前に、申請のいくつかの側面を明確にするために短い電話またはSkype通話が行われる場合があります。" at bounding box center [768, 457] width 457 height 70
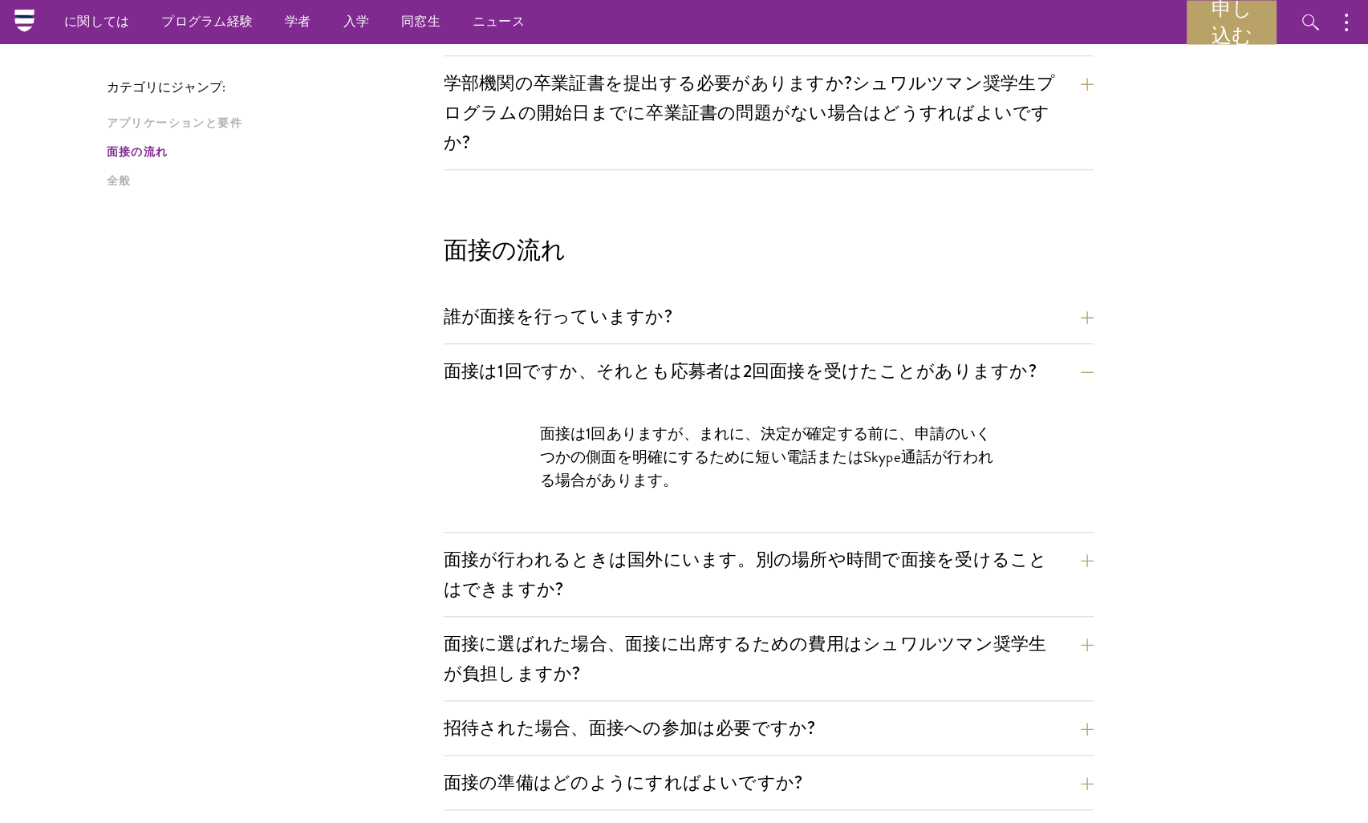
click at [533, 303] on div "誰が面接を行っていますか? 面接パネリストは、政治、ビジネス、大学、非営利団体の著名な上級人物であり、通常、面接対象の候補者と同じ地域の出身ですが、それだけで…" at bounding box center [769, 322] width 650 height 46
click at [538, 299] on button "誰が面接を行っていますか?" at bounding box center [781, 317] width 650 height 36
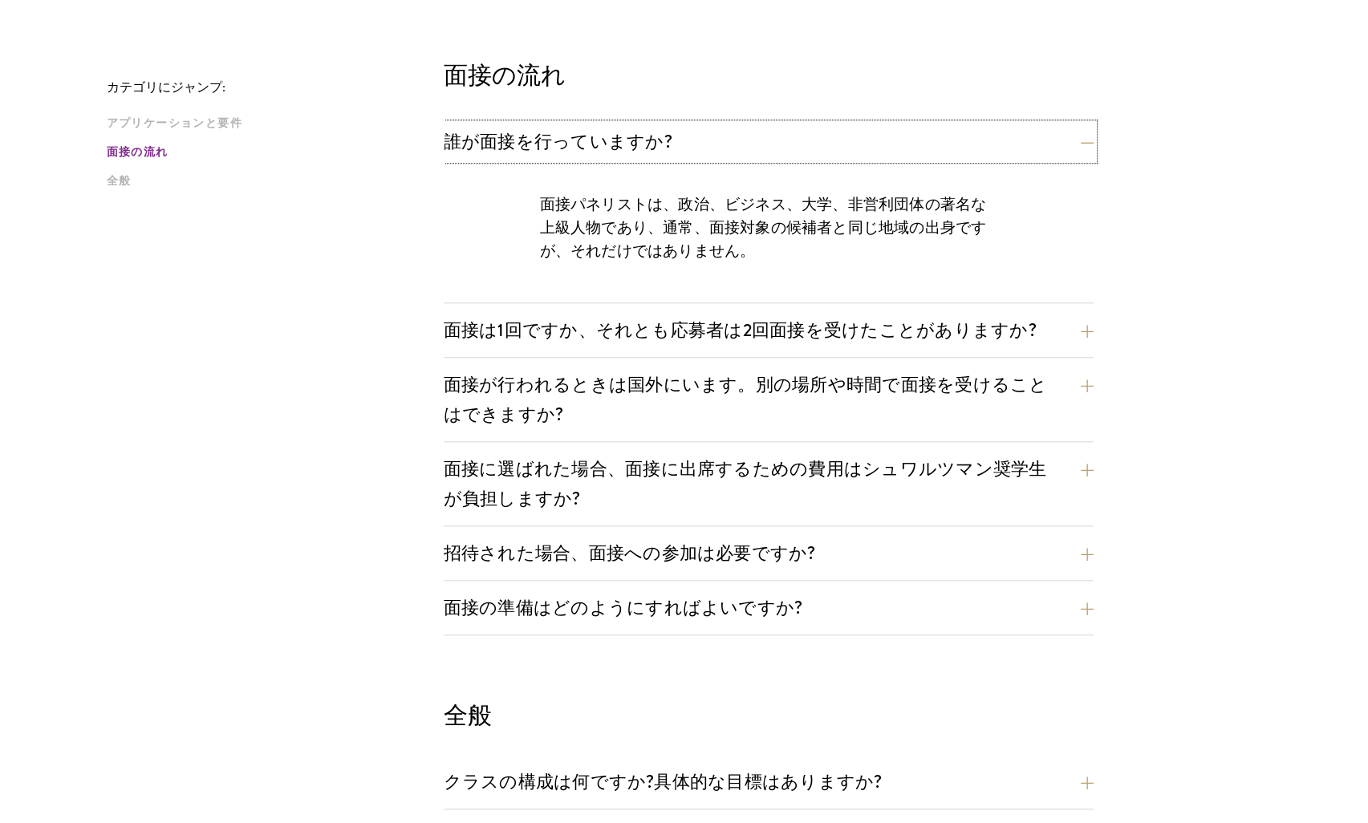
scroll to position [1846, 0]
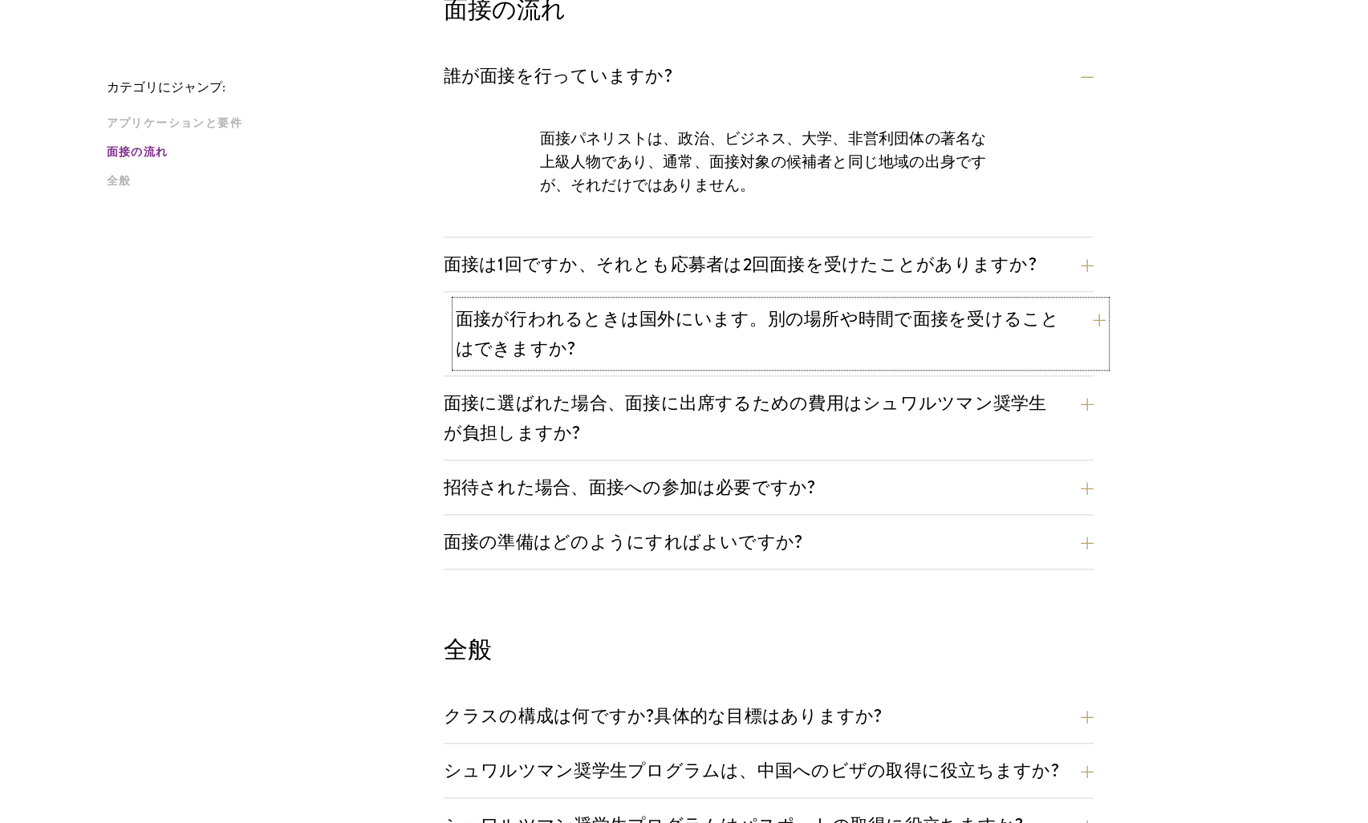
click at [562, 315] on button "面接が行われるときは国外にいます。別の場所や時間で面接を受けることはできますか?" at bounding box center [781, 334] width 650 height 66
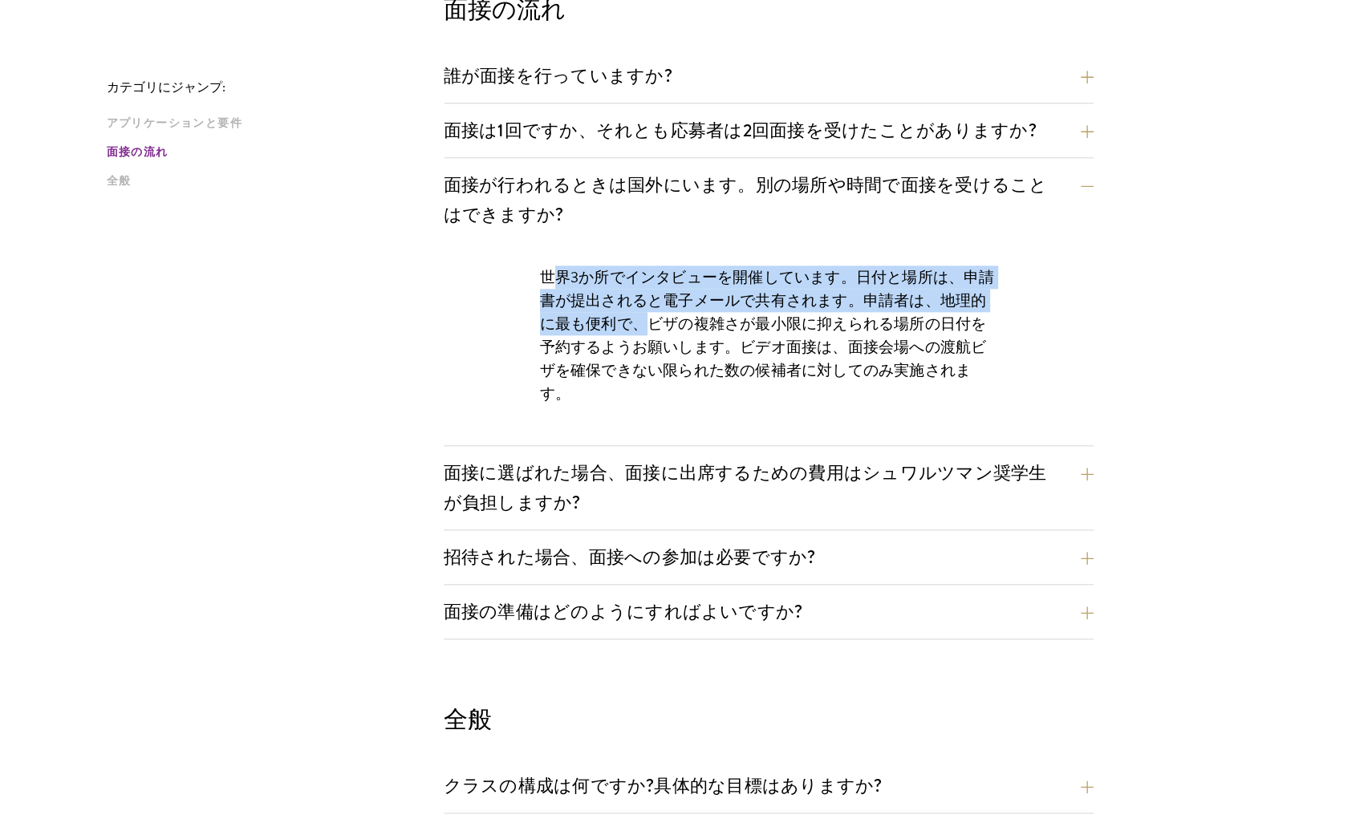
drag, startPoint x: 623, startPoint y: 263, endPoint x: 648, endPoint y: 288, distance: 35.2
click at [648, 288] on p "世界3か所でインタビューを開催しています。日付と場所は、申請書が提出されると電子メールで共有されます。申請者は、地理的に最も便利で、ビザの複雑さが最小限に抑え…" at bounding box center [768, 336] width 457 height 140
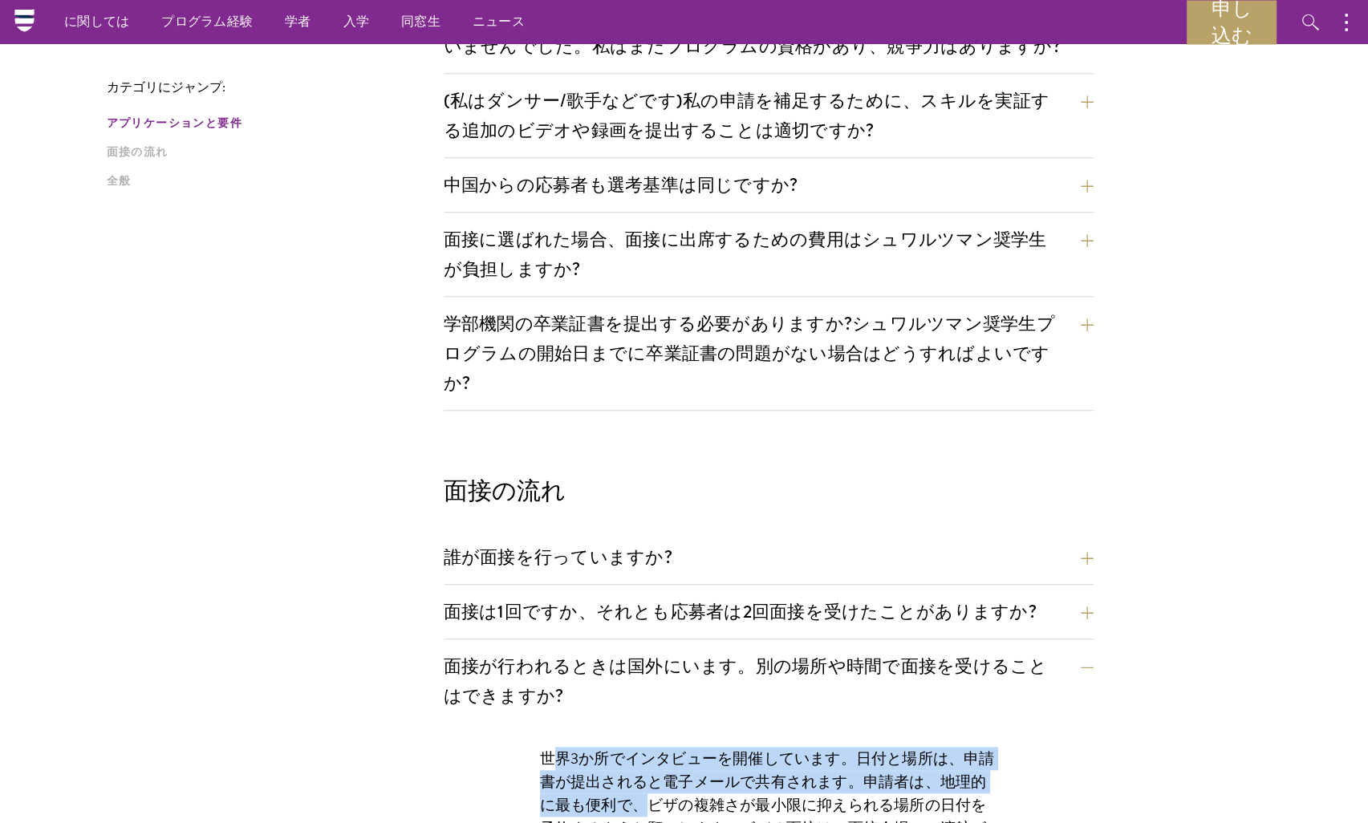
scroll to position [802, 0]
